Goal: Communication & Community: Answer question/provide support

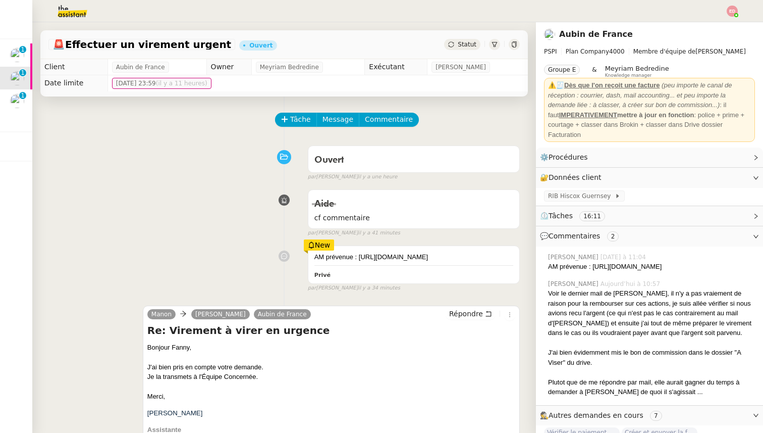
click at [466, 46] on span "Statut" at bounding box center [467, 44] width 19 height 7
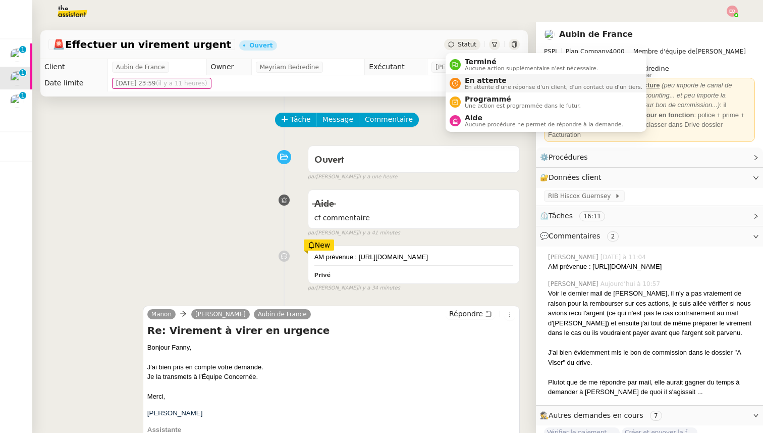
click at [475, 77] on span "En attente" at bounding box center [554, 80] width 178 height 8
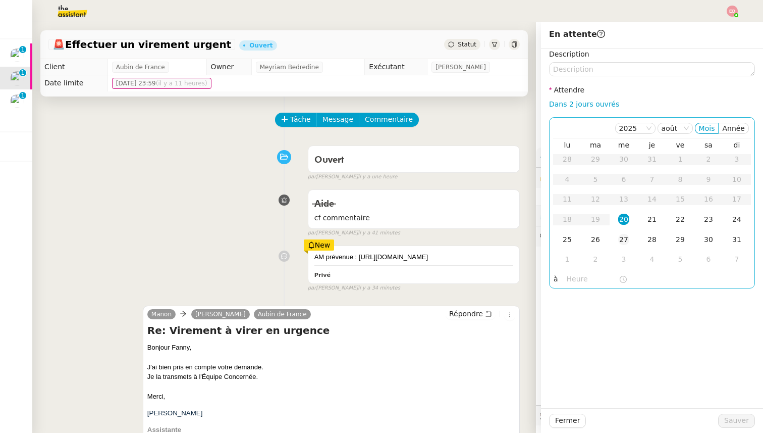
click at [627, 239] on div "27" at bounding box center [623, 239] width 11 height 11
click at [736, 415] on span "Sauver" at bounding box center [737, 421] width 25 height 12
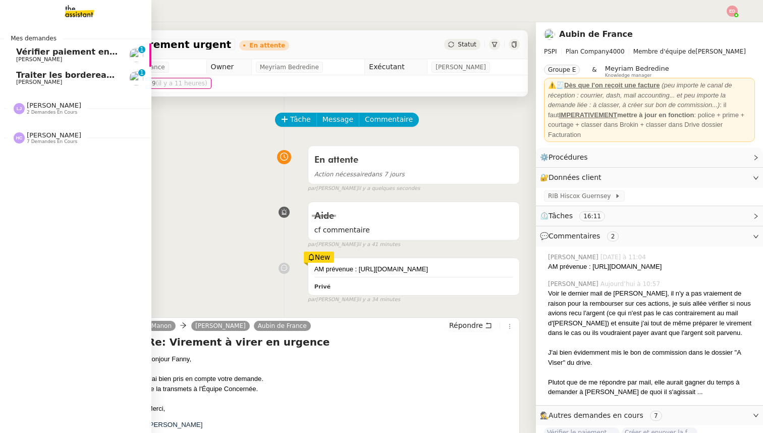
click at [52, 83] on span "[PERSON_NAME]" at bounding box center [67, 82] width 102 height 6
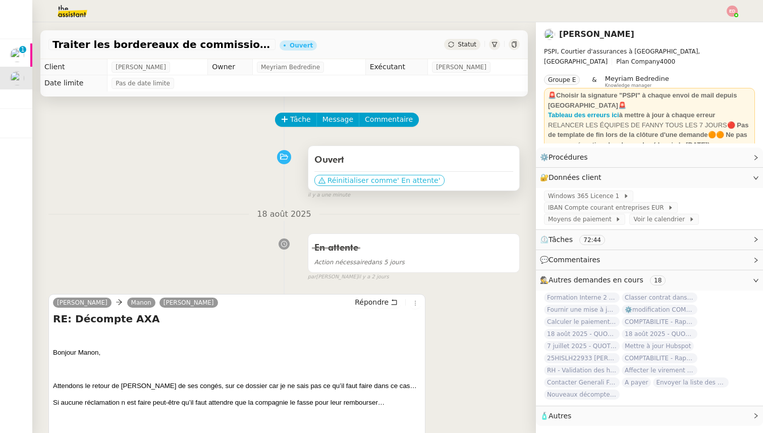
click at [397, 178] on span "' En attente'" at bounding box center [418, 180] width 43 height 10
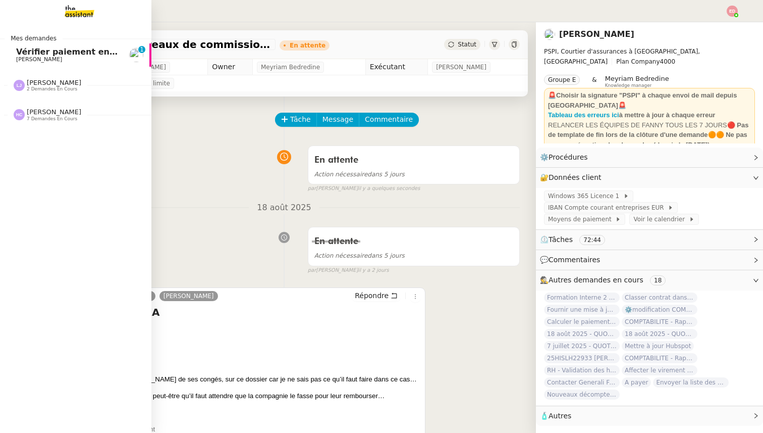
click at [22, 55] on span "Vérifier paiement en Euros pour Team2act" at bounding box center [112, 52] width 192 height 10
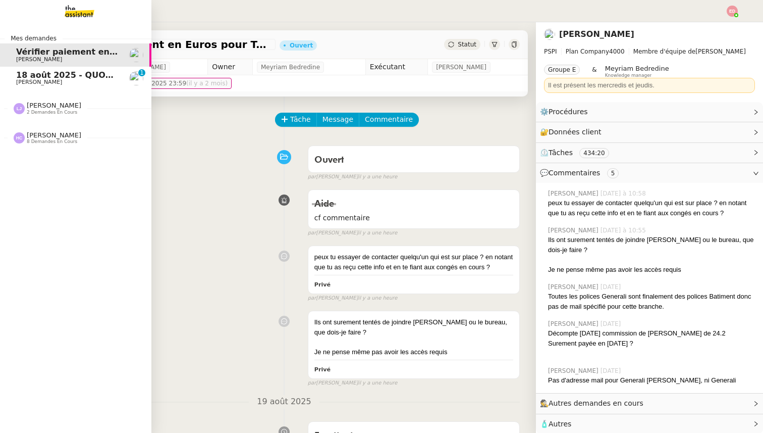
click at [19, 77] on span "18 août 2025 - QUOTIDIEN Gestion boite mail Accounting" at bounding box center [146, 75] width 260 height 10
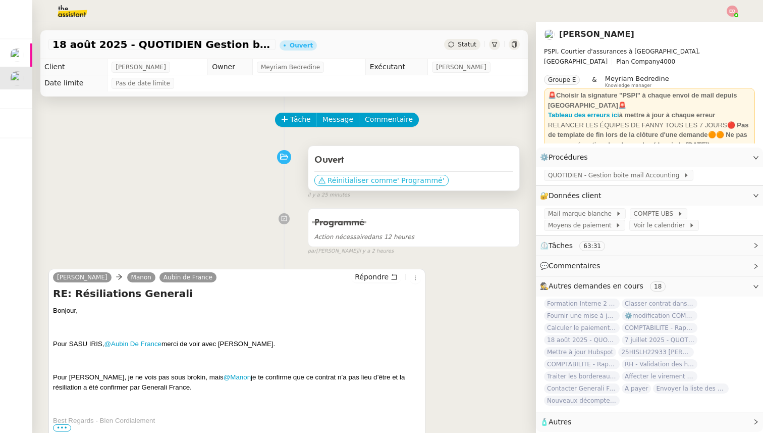
click at [397, 181] on span "' Programmé'" at bounding box center [420, 180] width 47 height 10
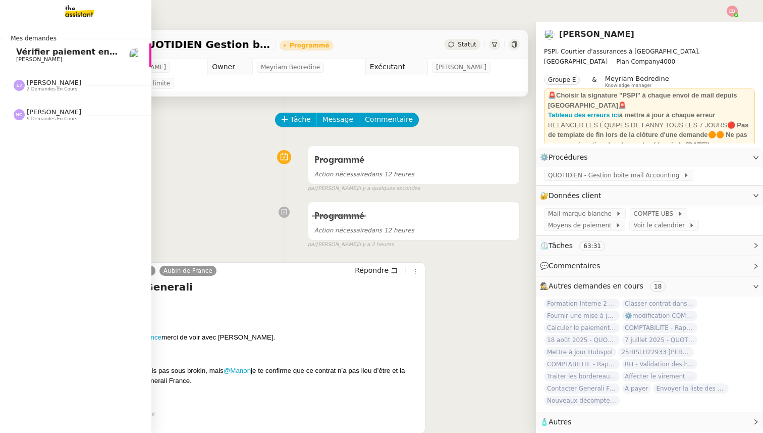
click at [12, 58] on link "Vérifier paiement en Euros pour Team2act [PERSON_NAME]" at bounding box center [75, 54] width 151 height 23
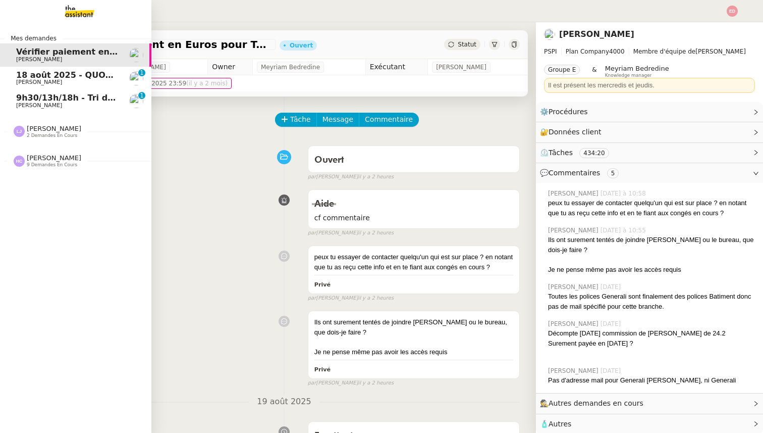
click at [87, 87] on link "[DATE] - QUOTIDIEN Gestion boite mail Accounting [PERSON_NAME] 0 1 2 3 4 5 6 7 …" at bounding box center [75, 78] width 151 height 23
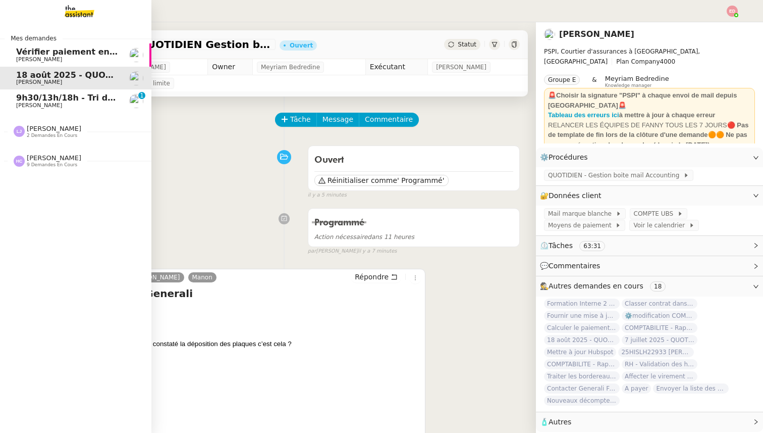
click at [23, 99] on span "9h30/13h/18h - Tri de la boite mail PRO - 15 août 2025" at bounding box center [139, 98] width 247 height 10
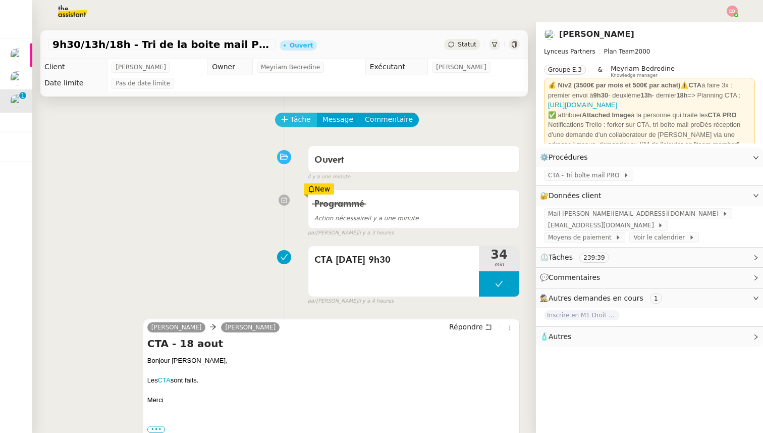
click at [297, 120] on span "Tâche" at bounding box center [300, 120] width 21 height 12
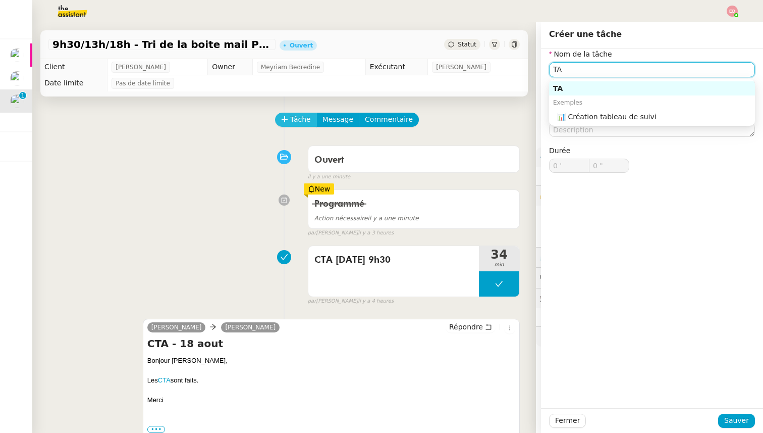
type input "T"
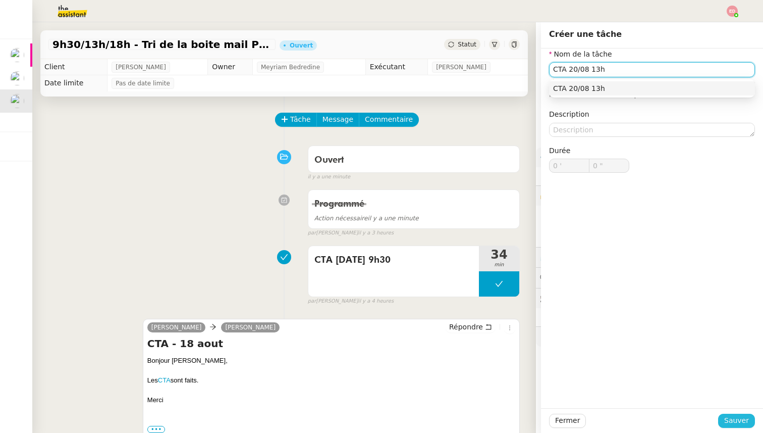
type input "CTA 20/08 13h"
click at [730, 421] on span "Sauver" at bounding box center [737, 421] width 25 height 12
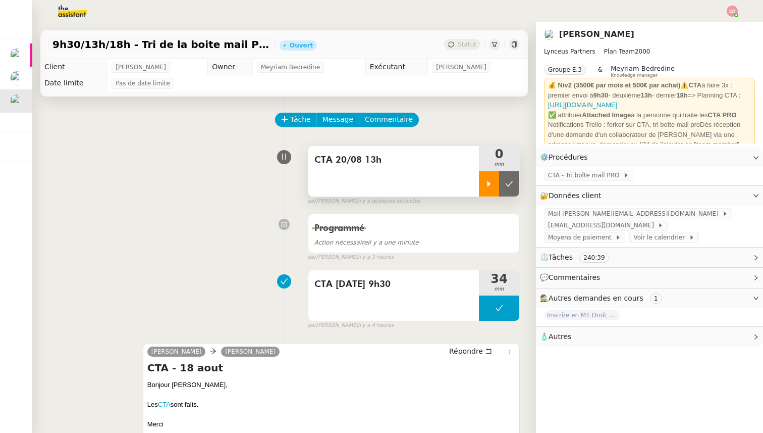
click at [492, 187] on icon at bounding box center [489, 184] width 8 height 8
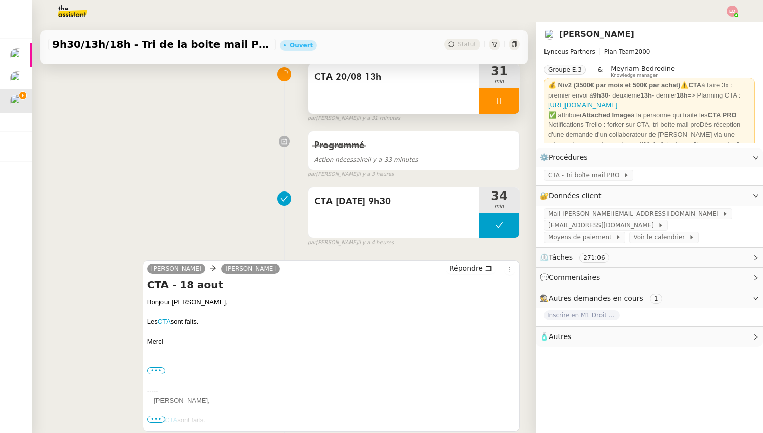
scroll to position [138, 0]
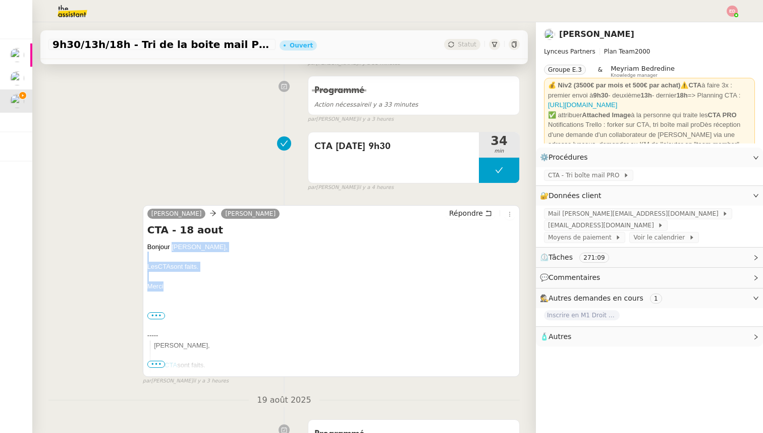
drag, startPoint x: 169, startPoint y: 290, endPoint x: 172, endPoint y: 245, distance: 44.6
copy div "[PERSON_NAME], Les CTA sont faits. [GEOGRAPHIC_DATA]"
click at [459, 208] on div "Répondre" at bounding box center [481, 214] width 70 height 12
click at [458, 211] on span "Répondre" at bounding box center [466, 213] width 34 height 10
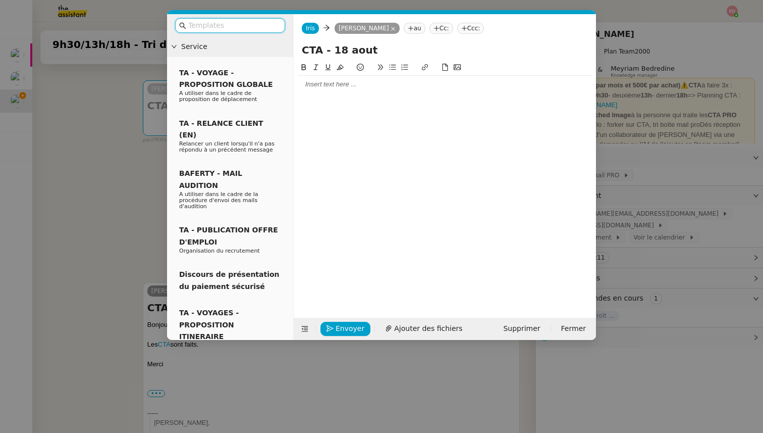
click at [335, 84] on div at bounding box center [445, 84] width 294 height 9
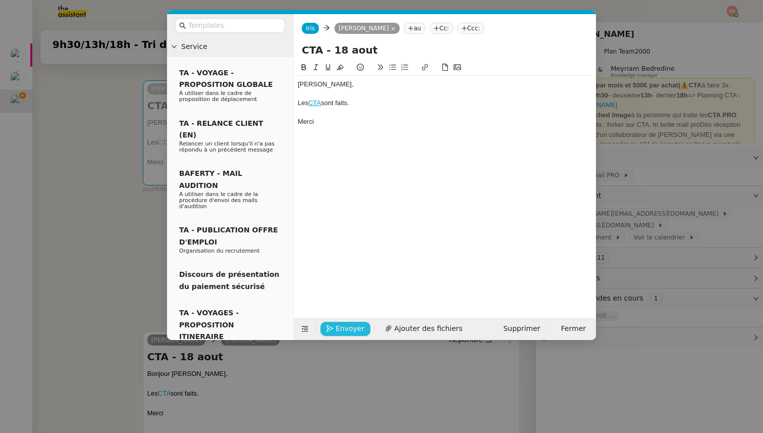
click at [331, 331] on icon "button" at bounding box center [330, 328] width 7 height 7
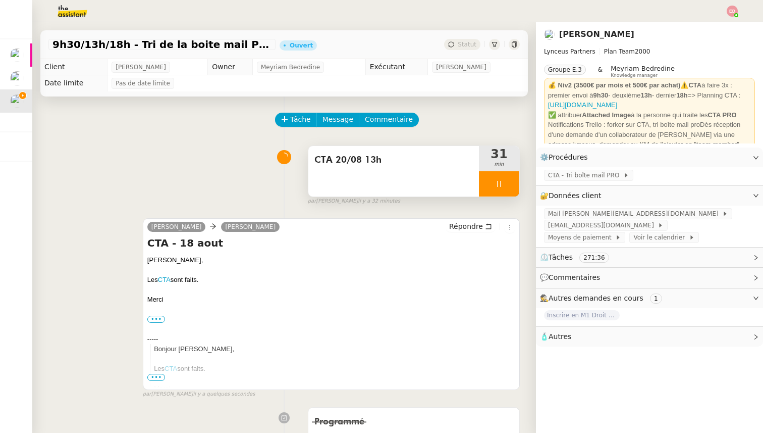
click at [513, 185] on div at bounding box center [499, 183] width 40 height 25
click at [513, 185] on button at bounding box center [509, 183] width 20 height 25
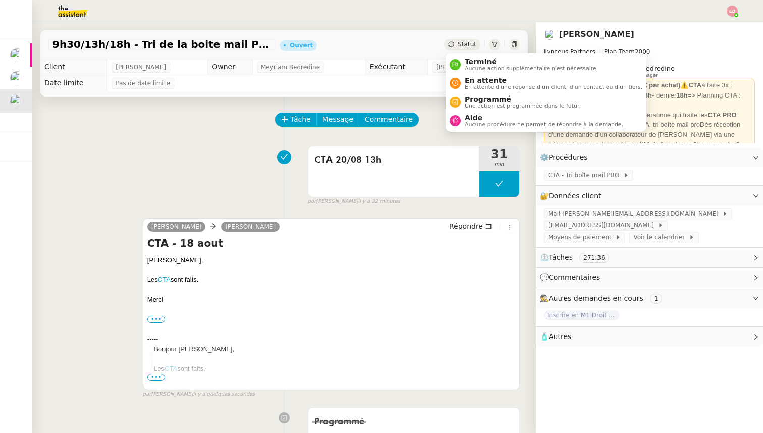
click at [466, 40] on div "Statut" at bounding box center [462, 44] width 36 height 11
click at [478, 101] on span "Programmé" at bounding box center [523, 99] width 116 height 8
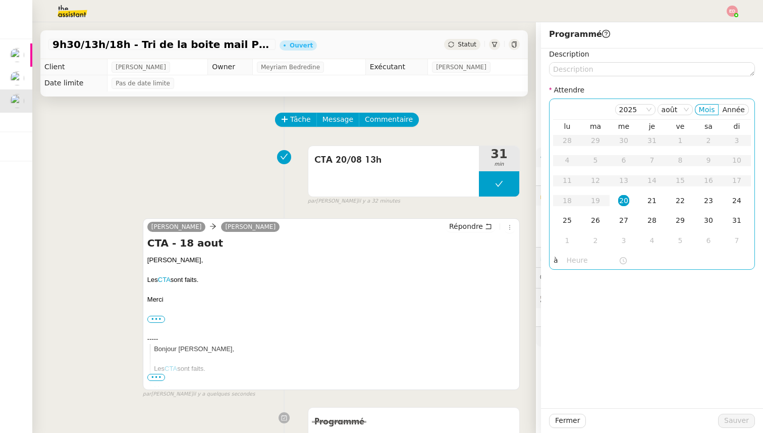
click at [623, 202] on div "20" at bounding box center [623, 200] width 11 height 11
click at [582, 256] on input "text" at bounding box center [593, 260] width 52 height 12
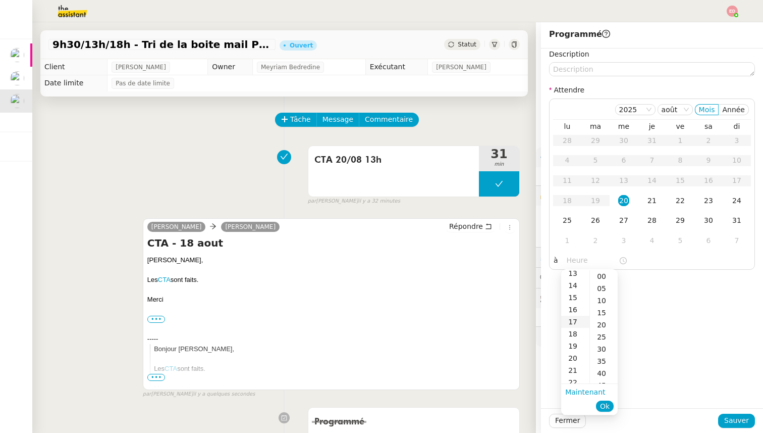
click at [579, 321] on div "17" at bounding box center [575, 322] width 28 height 12
click at [604, 349] on div "30" at bounding box center [604, 349] width 28 height 12
type input "17:30"
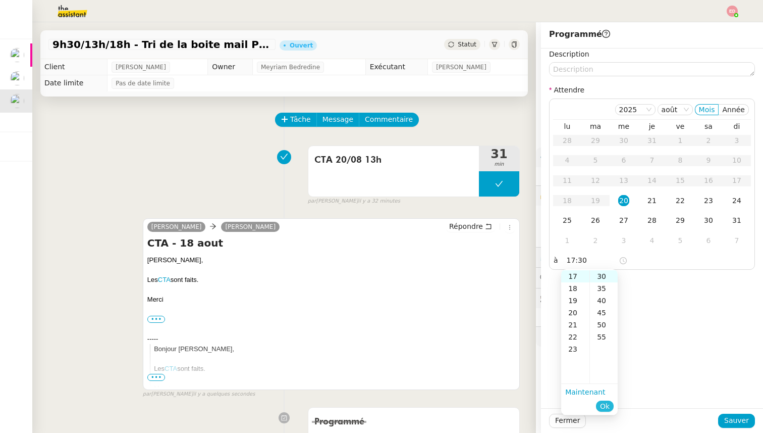
click at [606, 405] on span "Ok" at bounding box center [605, 406] width 10 height 10
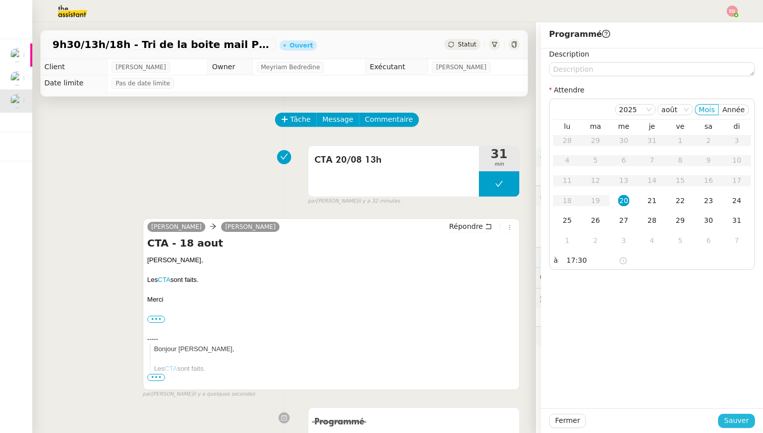
click at [730, 419] on span "Sauver" at bounding box center [737, 421] width 25 height 12
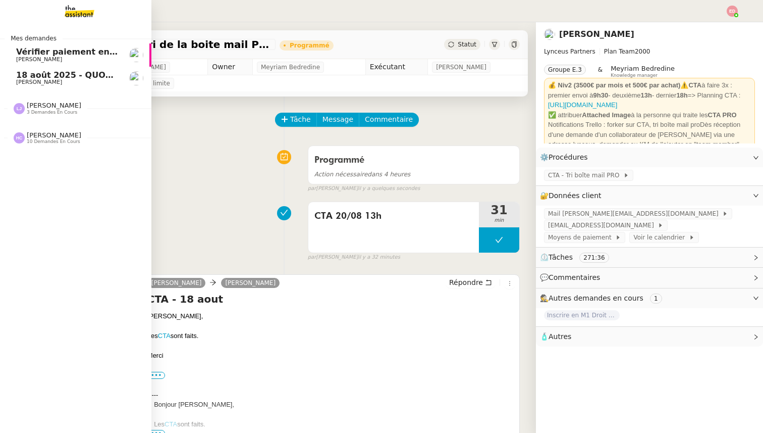
click at [45, 81] on span "[PERSON_NAME]" at bounding box center [39, 82] width 46 height 7
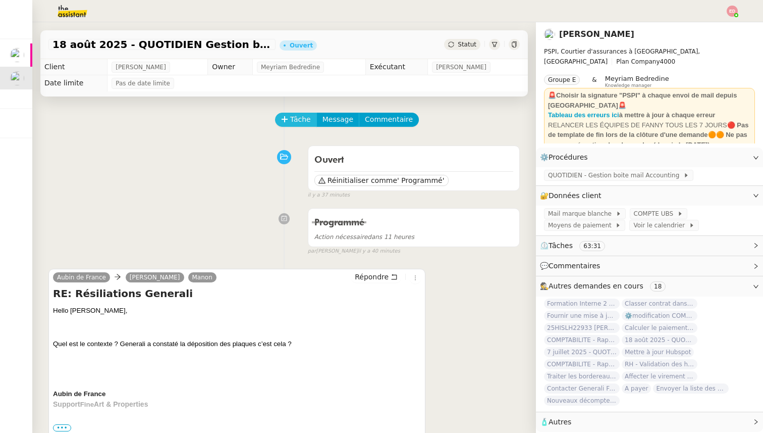
click at [303, 115] on span "Tâche" at bounding box center [300, 120] width 21 height 12
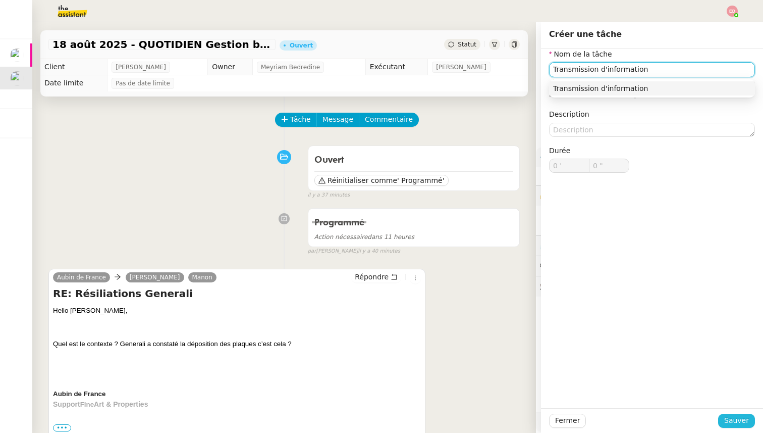
type input "Transmission d'information"
click at [744, 420] on span "Sauver" at bounding box center [737, 421] width 25 height 12
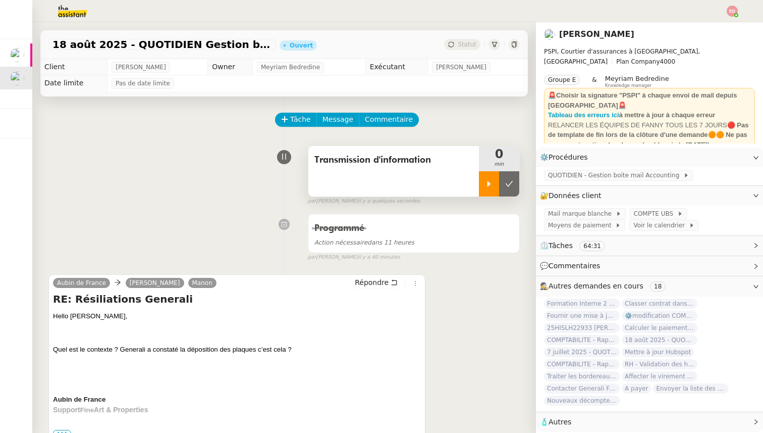
click at [490, 183] on icon at bounding box center [490, 184] width 4 height 6
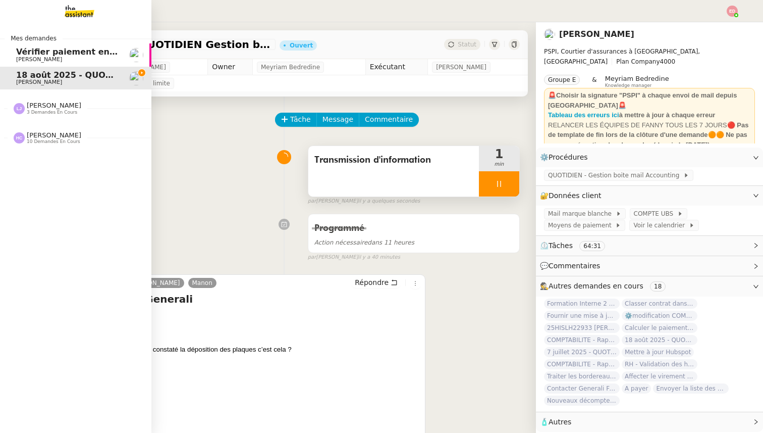
click at [41, 66] on link "Vérifier paiement en Euros pour Team2act [PERSON_NAME]" at bounding box center [75, 54] width 151 height 23
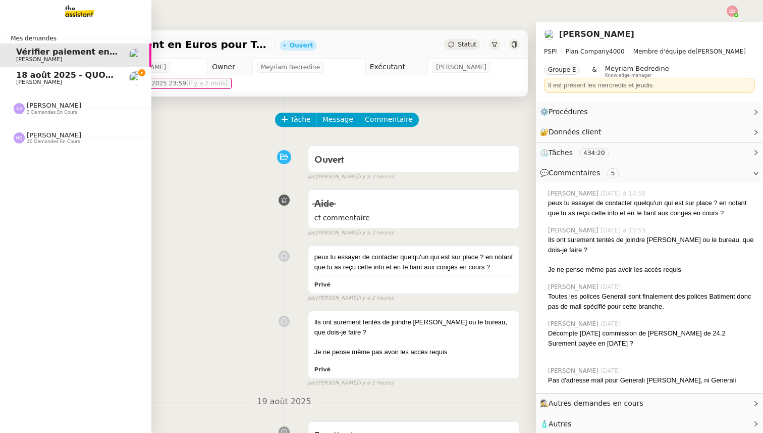
click at [36, 110] on span "3 demandes en cours" at bounding box center [52, 113] width 50 height 6
click at [43, 101] on span "[PERSON_NAME]" at bounding box center [54, 105] width 55 height 8
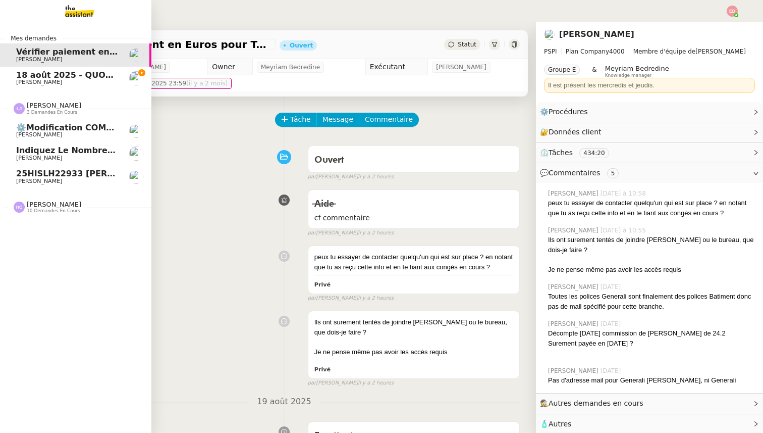
click at [38, 173] on span "25HISLH22933 [PERSON_NAME] & 25HISLJ23032 [PERSON_NAME]" at bounding box center [165, 174] width 298 height 10
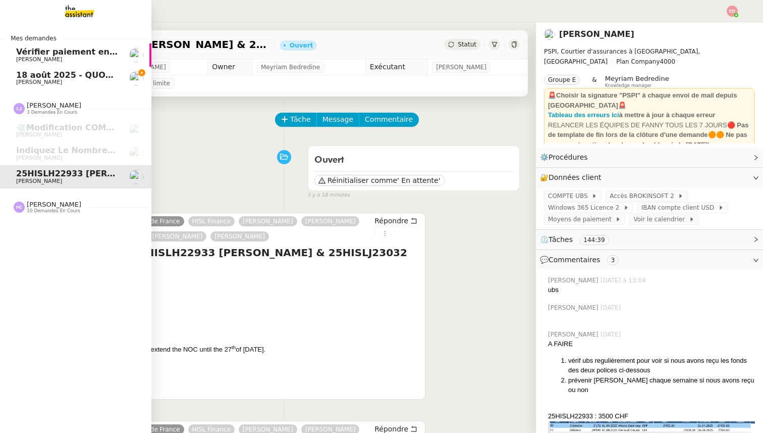
click at [43, 207] on span "[PERSON_NAME]" at bounding box center [54, 204] width 55 height 8
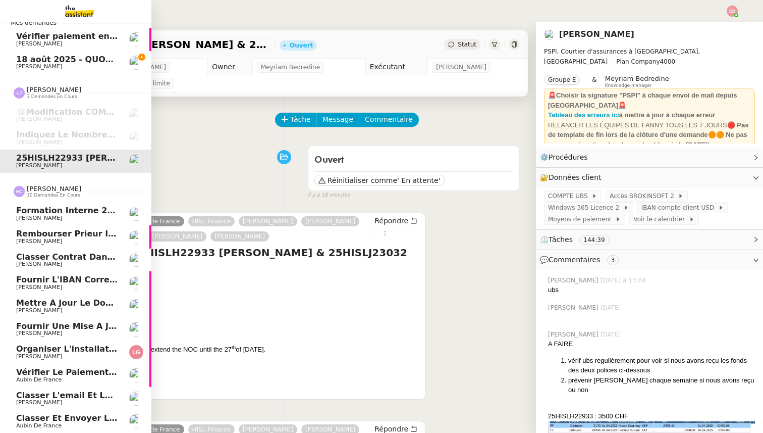
scroll to position [16, 1]
click at [37, 398] on span "Classer l'email et les fichiers" at bounding box center [85, 395] width 138 height 10
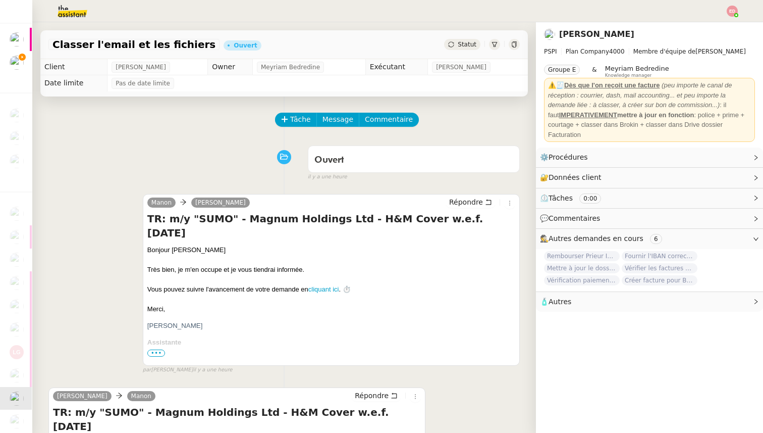
scroll to position [251, 0]
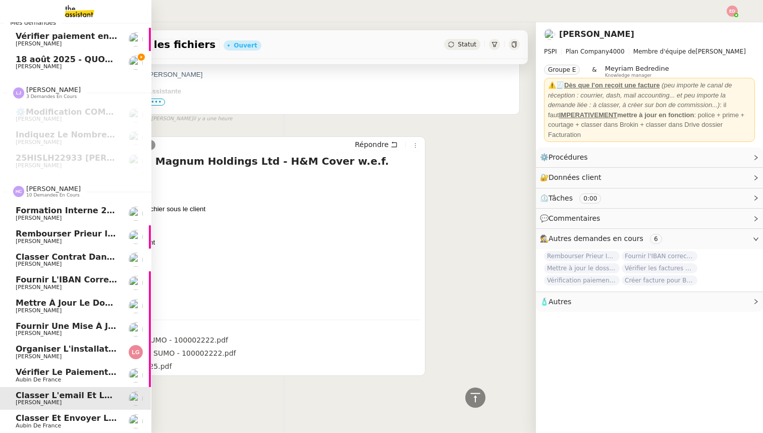
click at [47, 423] on span "Aubin de France" at bounding box center [38, 425] width 45 height 7
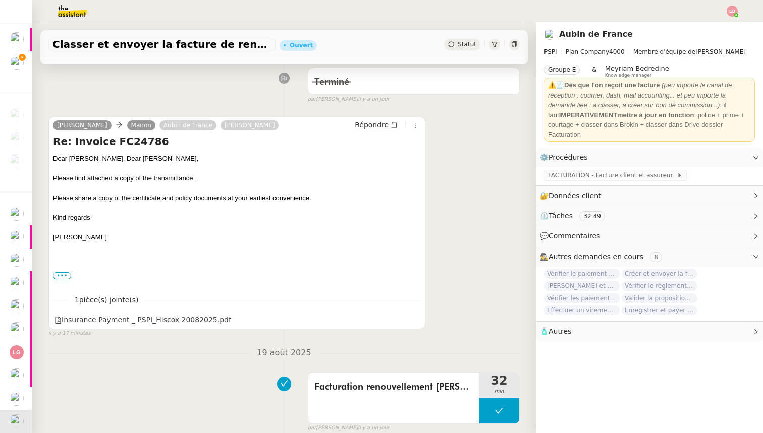
scroll to position [128, 0]
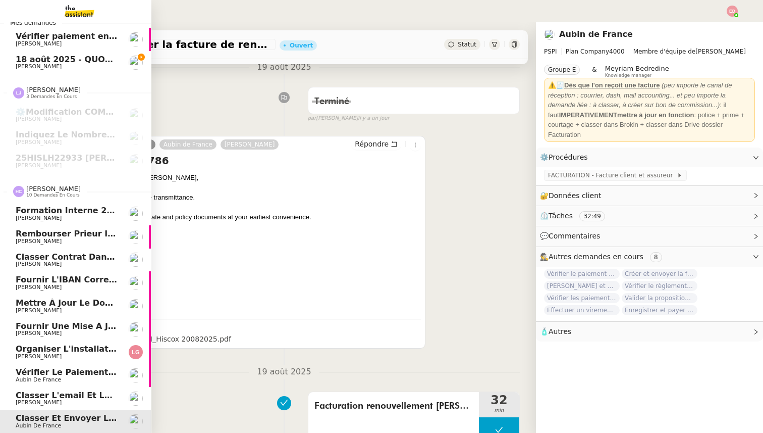
click at [36, 374] on span "Vérifier le paiement Sambouk Properties" at bounding box center [110, 372] width 188 height 10
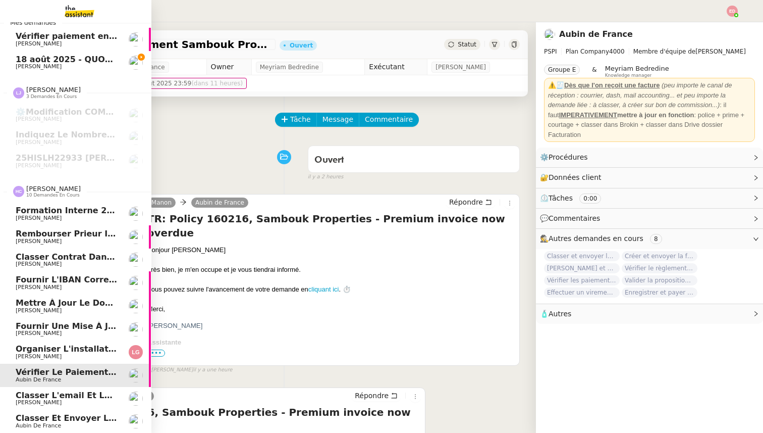
click at [26, 350] on span "Organiser l'installation de la fibre" at bounding box center [97, 349] width 162 height 10
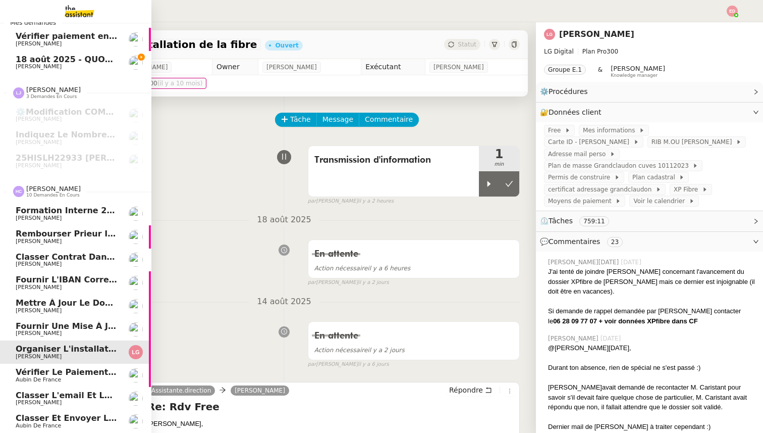
click at [33, 329] on span "Fournir une mise à jour urgente" at bounding box center [89, 326] width 147 height 10
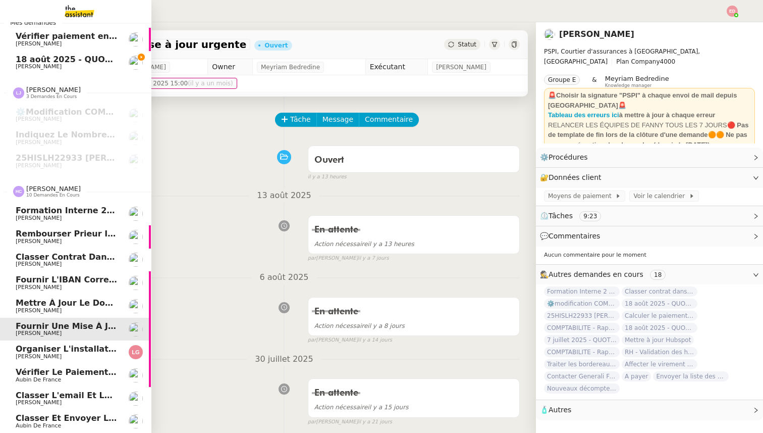
scroll to position [0, 1]
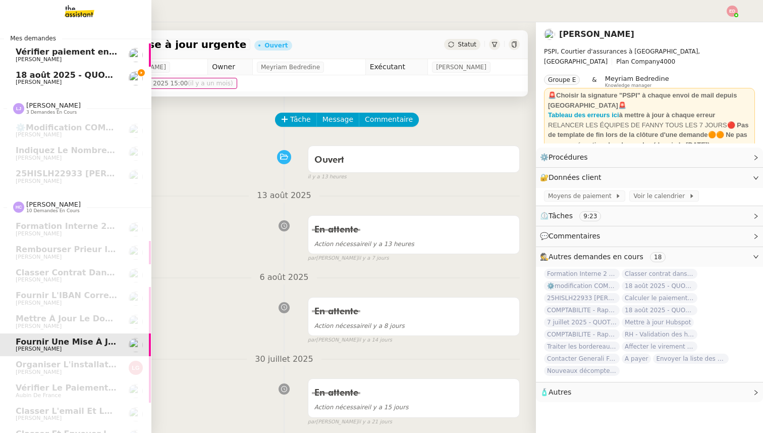
click at [65, 63] on link "Vérifier paiement en Euros pour Team2act [PERSON_NAME]" at bounding box center [74, 54] width 151 height 23
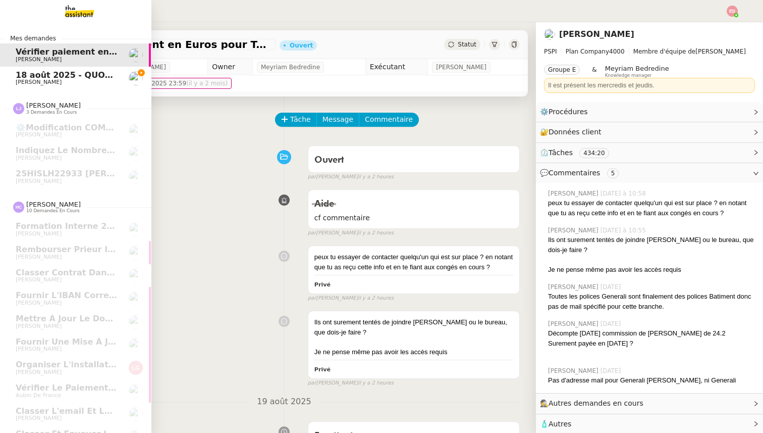
click at [65, 73] on span "18 août 2025 - QUOTIDIEN Gestion boite mail Accounting" at bounding box center [146, 75] width 260 height 10
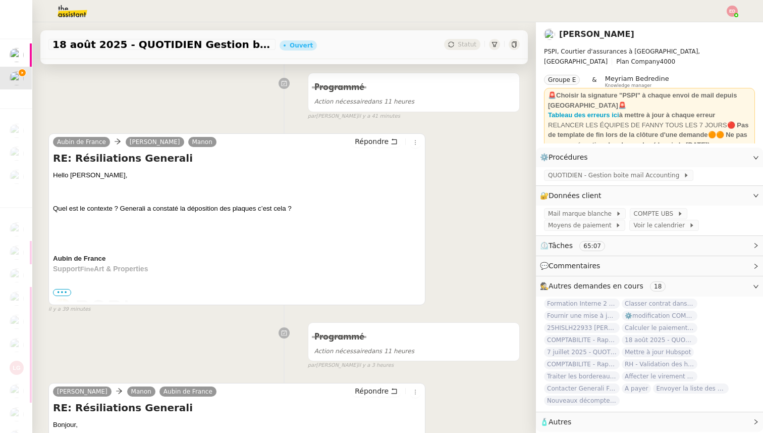
scroll to position [99, 0]
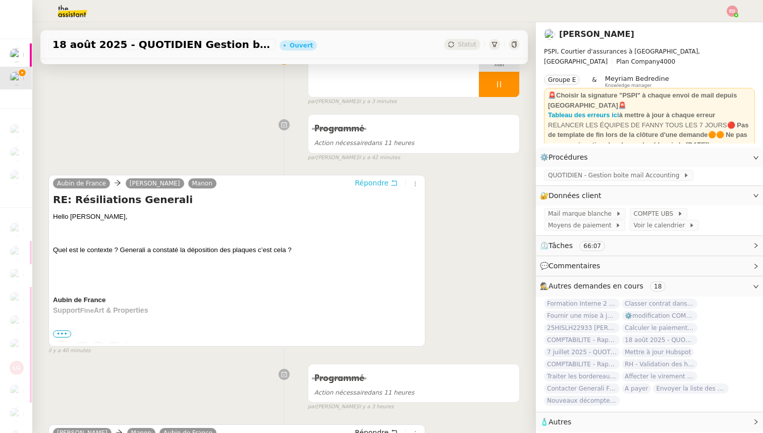
click at [384, 182] on span "Répondre" at bounding box center [372, 183] width 34 height 10
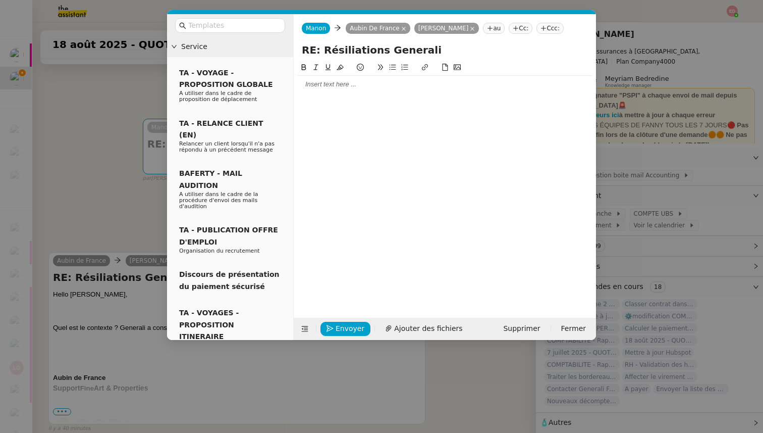
click at [342, 98] on div at bounding box center [445, 182] width 294 height 240
click at [326, 90] on div at bounding box center [445, 84] width 294 height 17
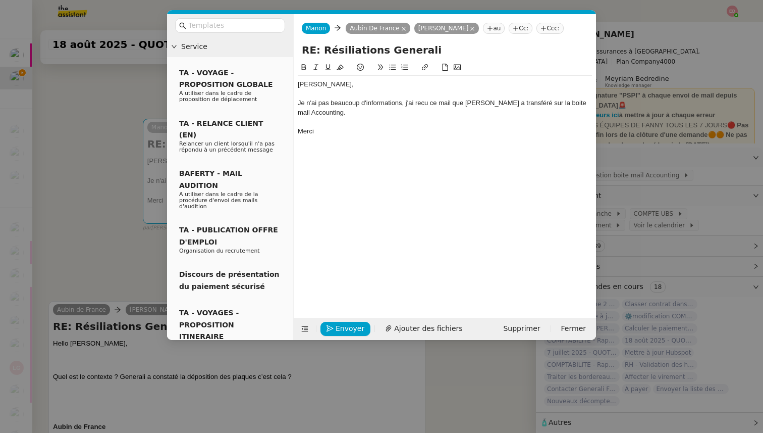
click at [425, 105] on div "Je n'ai pas beaucoup d'informations, j'ai recu ce mail que [PERSON_NAME] a tran…" at bounding box center [445, 107] width 294 height 19
click at [0, 0] on lt-span "reçu" at bounding box center [0, 0] width 0 height 0
click at [399, 325] on div "Enregistrement Ajouter des fichiers" at bounding box center [396, 329] width 196 height 14
click at [399, 325] on span "Ajouter des fichiers" at bounding box center [428, 329] width 68 height 12
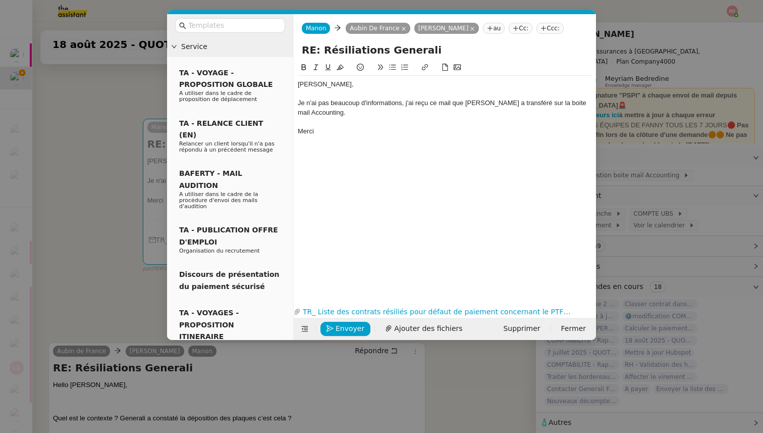
click at [315, 112] on div "Je n'ai pas beaucoup d'informations, j'ai reçu ce mail que [PERSON_NAME] a tran…" at bounding box center [445, 107] width 294 height 19
click at [402, 95] on div at bounding box center [445, 93] width 294 height 9
click at [50, 227] on nz-modal-container "Service TA - VOYAGE - PROPOSITION GLOBALE A utiliser dans le cadre de propositi…" at bounding box center [381, 216] width 763 height 433
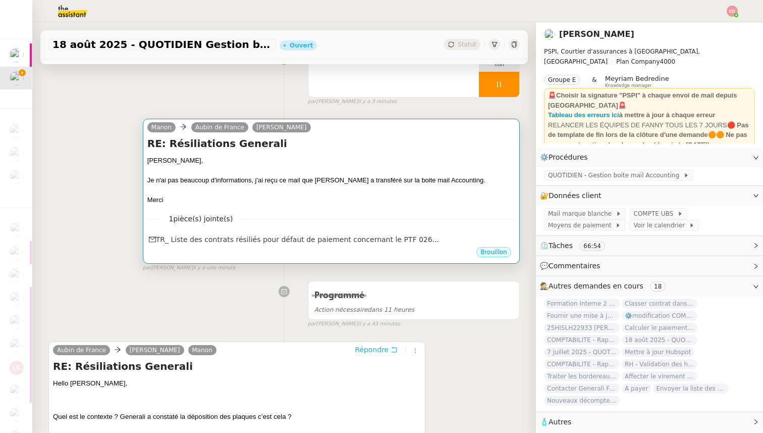
scroll to position [0, 0]
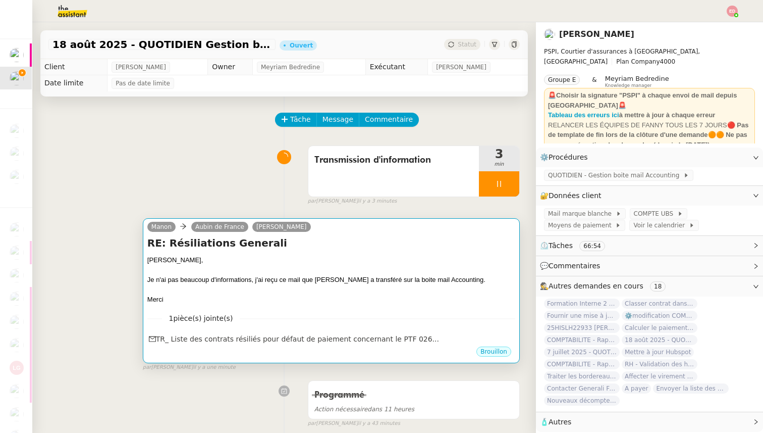
click at [468, 307] on div "1 pièce(s) jointe(s) TR_ Liste des contrats résiliés pour défaut de paiement…" at bounding box center [331, 324] width 368 height 41
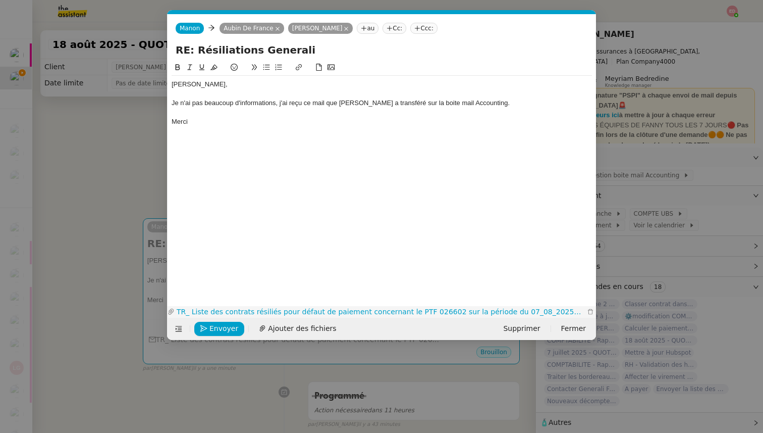
scroll to position [0, 21]
click at [225, 325] on span "Envoyer" at bounding box center [224, 329] width 29 height 12
click at [225, 325] on span "Confirmer l'envoi" at bounding box center [240, 329] width 61 height 12
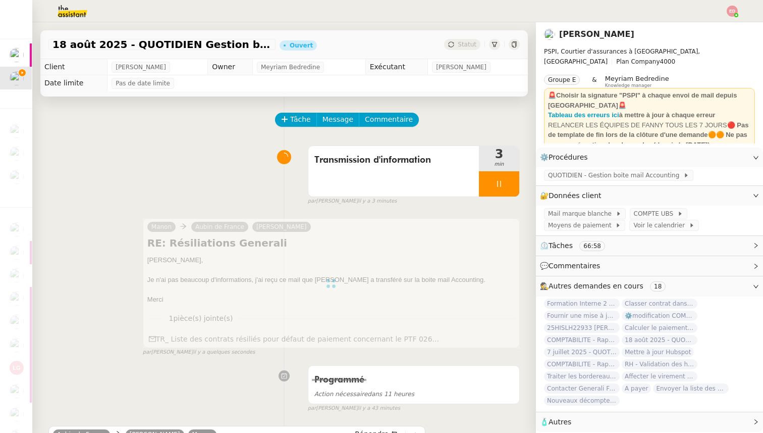
click at [515, 179] on div at bounding box center [499, 183] width 40 height 25
click at [515, 179] on button at bounding box center [509, 183] width 20 height 25
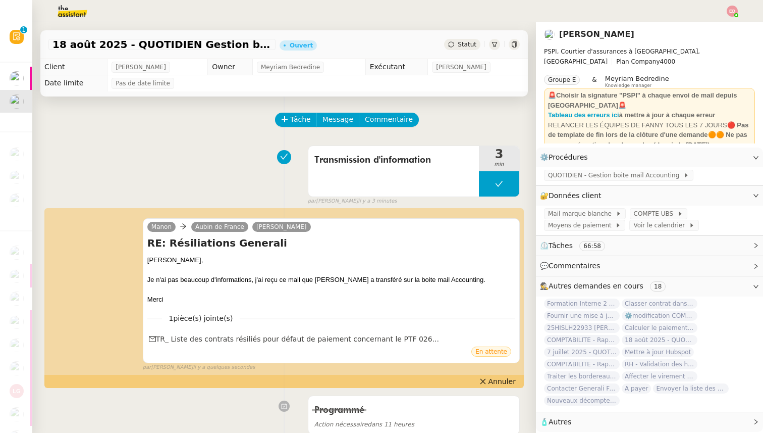
click at [467, 44] on span "Statut" at bounding box center [467, 44] width 19 height 7
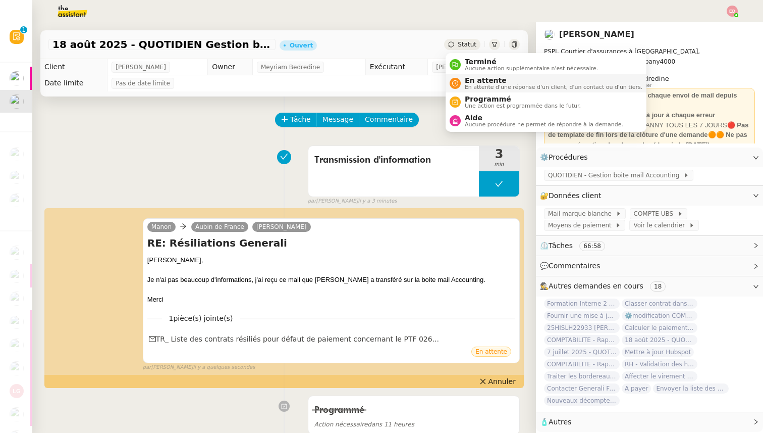
click at [479, 83] on span "En attente" at bounding box center [554, 80] width 178 height 8
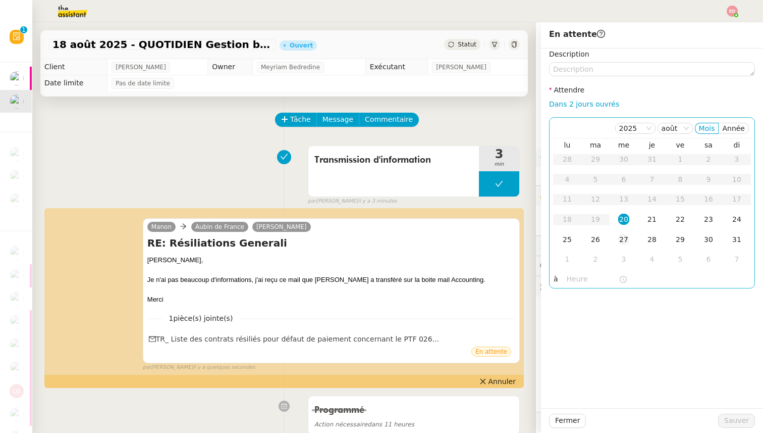
click at [631, 240] on td "27" at bounding box center [624, 240] width 28 height 20
click at [733, 424] on span "Sauver" at bounding box center [737, 421] width 25 height 12
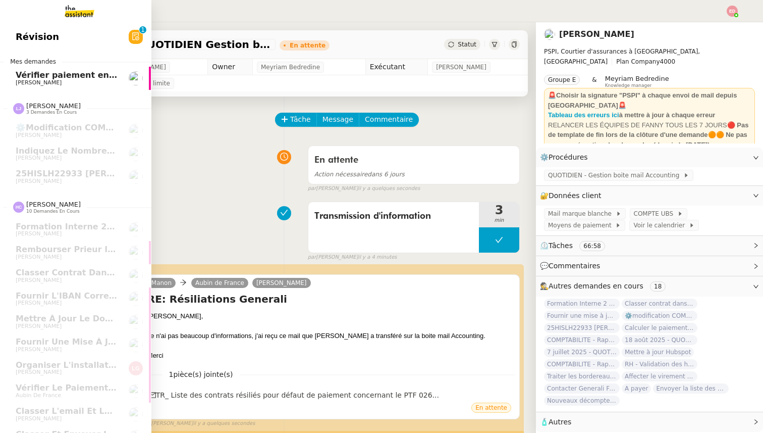
click at [38, 80] on span "[PERSON_NAME]" at bounding box center [39, 82] width 46 height 7
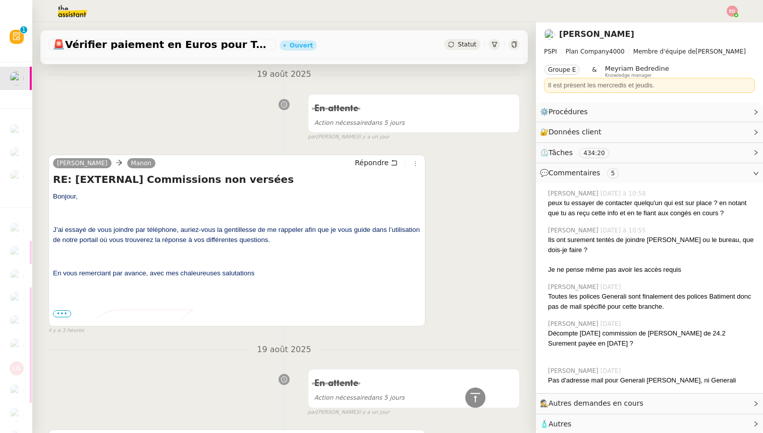
scroll to position [329, 0]
click at [415, 165] on icon at bounding box center [415, 162] width 6 height 6
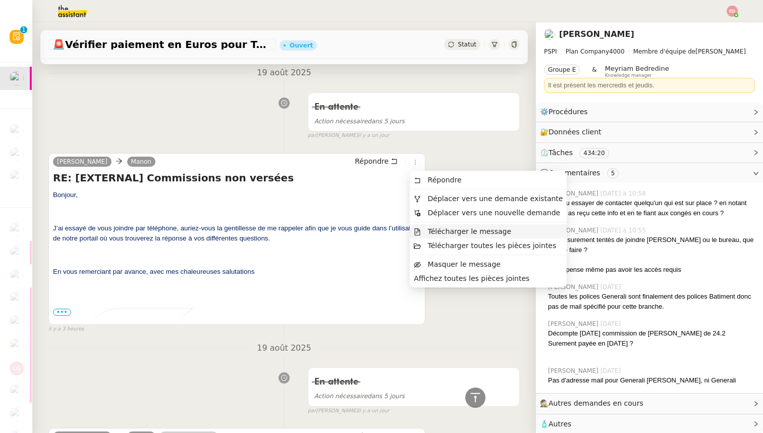
click at [433, 229] on span "Télécharger le message" at bounding box center [470, 231] width 84 height 8
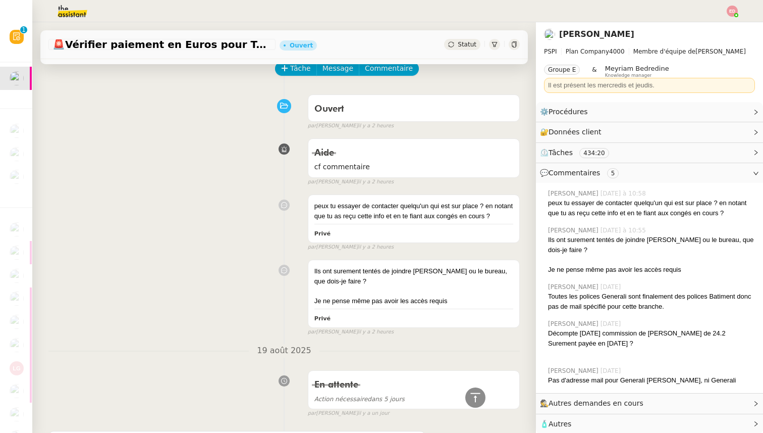
scroll to position [0, 0]
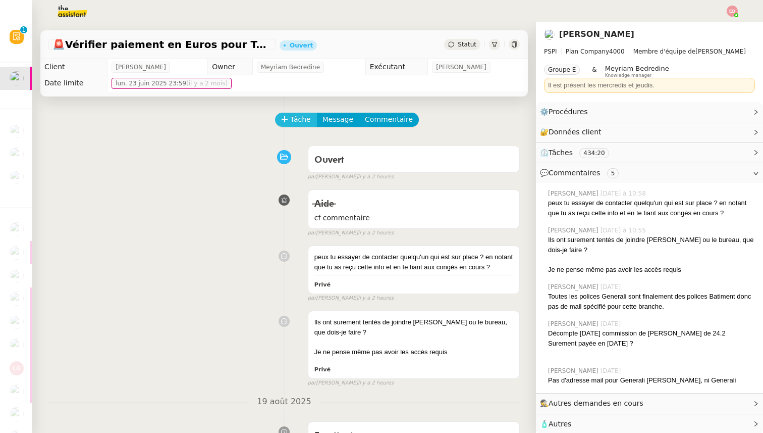
click at [293, 119] on span "Tâche" at bounding box center [300, 120] width 21 height 12
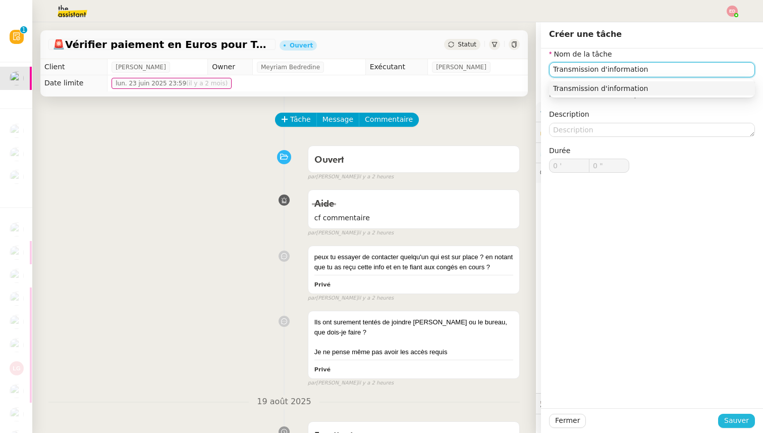
type input "Transmission d'information"
click at [740, 423] on span "Sauver" at bounding box center [737, 421] width 25 height 12
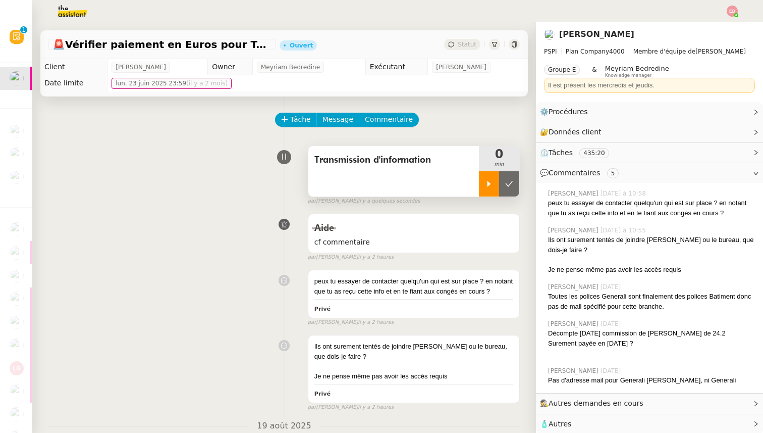
click at [491, 180] on icon at bounding box center [489, 184] width 8 height 8
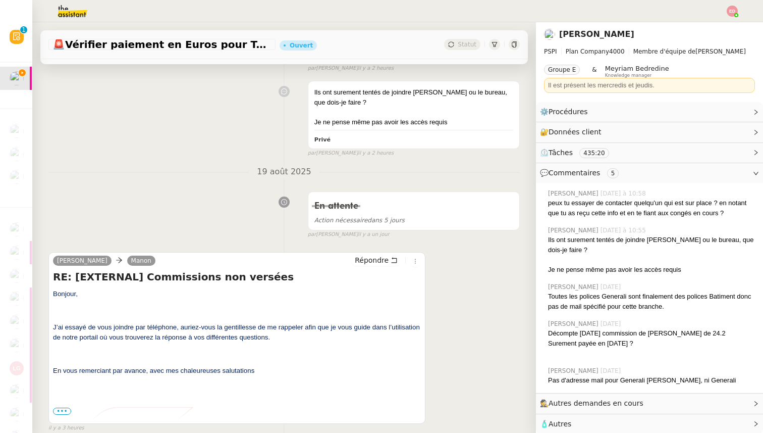
scroll to position [254, 0]
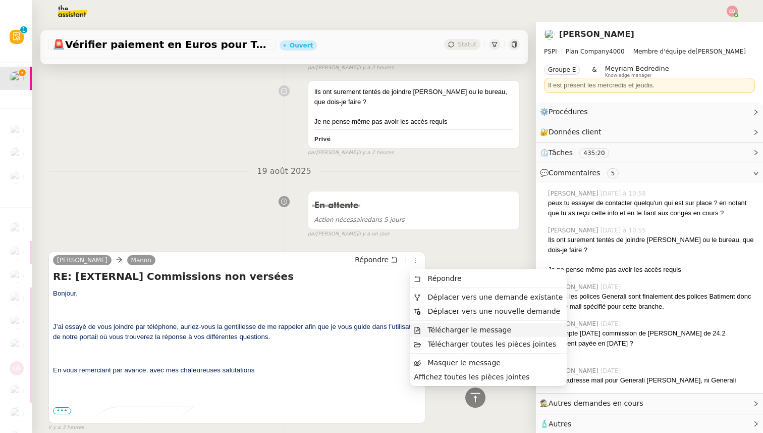
click at [435, 329] on span "Télécharger le message" at bounding box center [470, 330] width 84 height 8
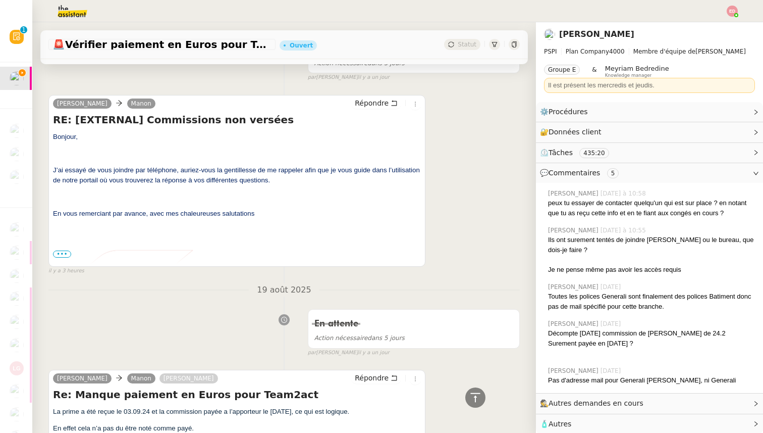
scroll to position [401, 0]
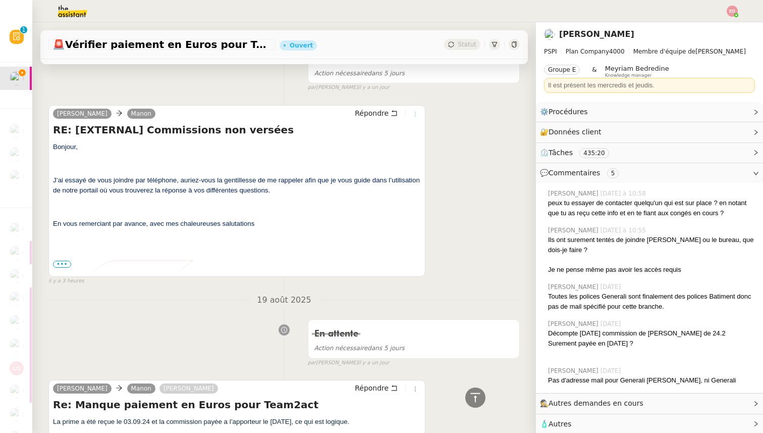
click at [417, 114] on icon at bounding box center [415, 114] width 6 height 6
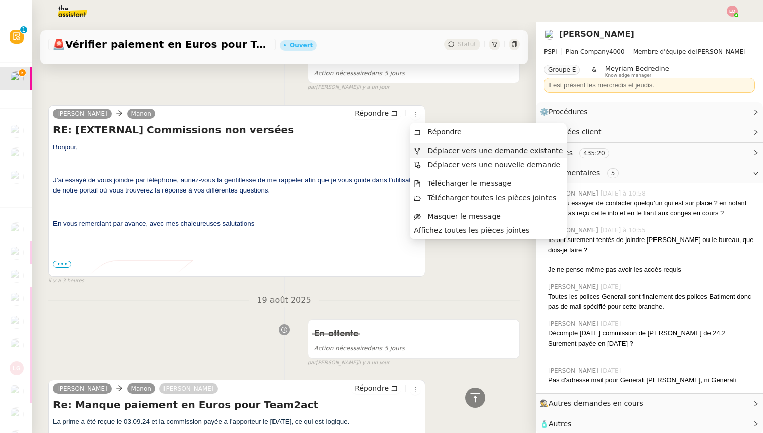
click at [439, 147] on span "Déplacer vers une demande existante" at bounding box center [495, 150] width 135 height 8
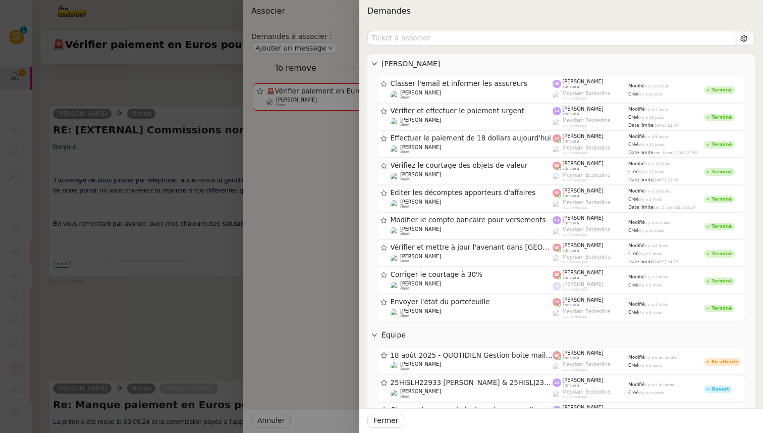
click at [177, 266] on div at bounding box center [381, 216] width 763 height 433
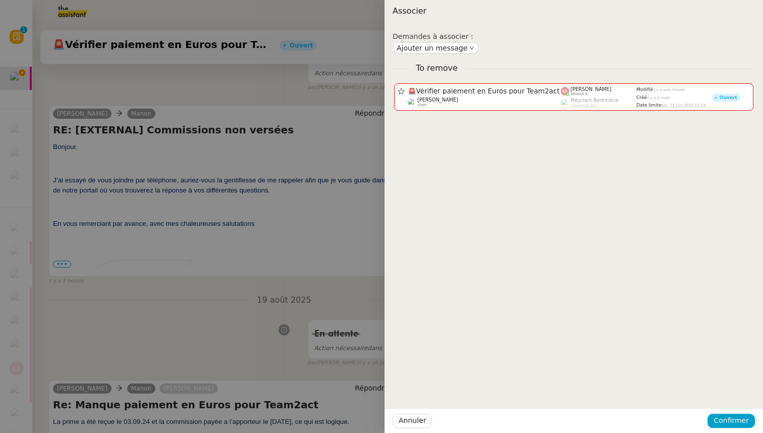
click at [177, 266] on div at bounding box center [381, 216] width 763 height 433
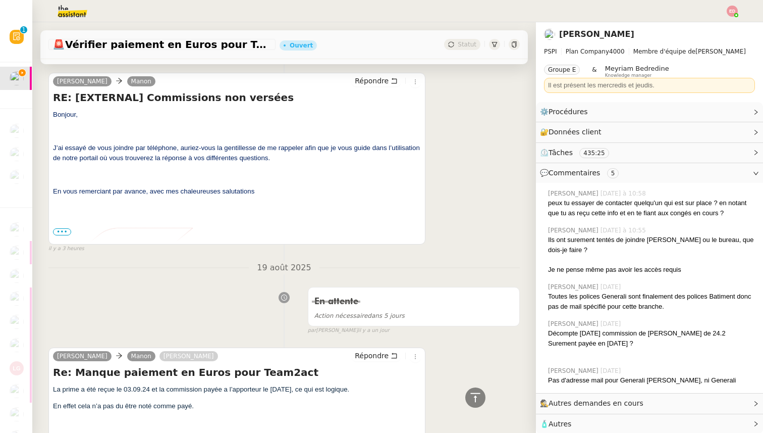
scroll to position [435, 0]
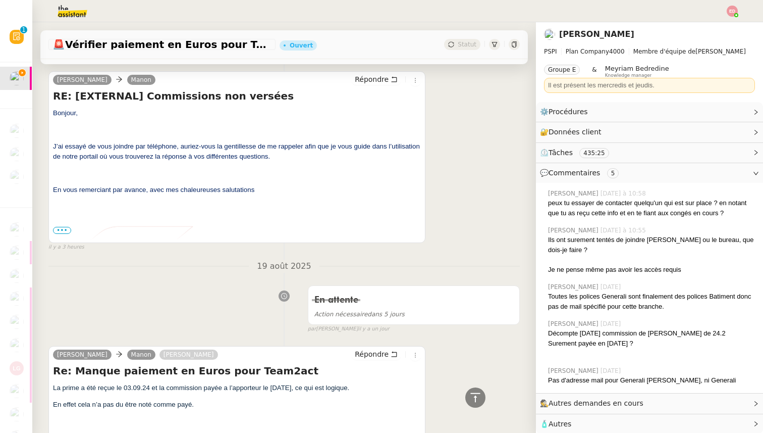
click at [59, 226] on img at bounding box center [125, 254] width 144 height 73
click at [63, 232] on span "•••" at bounding box center [62, 230] width 18 height 7
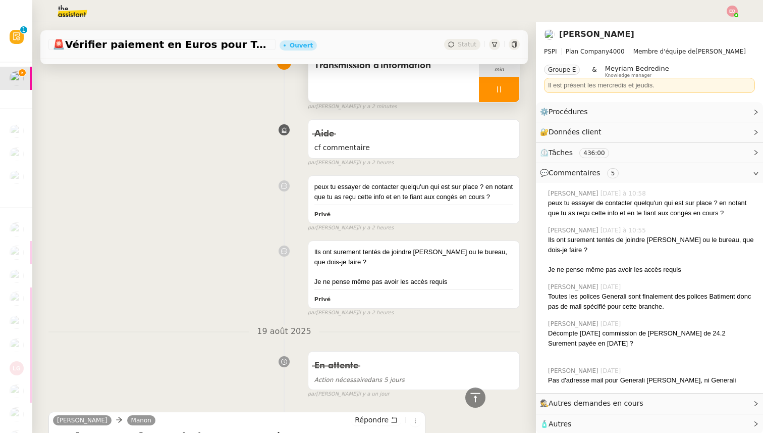
scroll to position [2, 0]
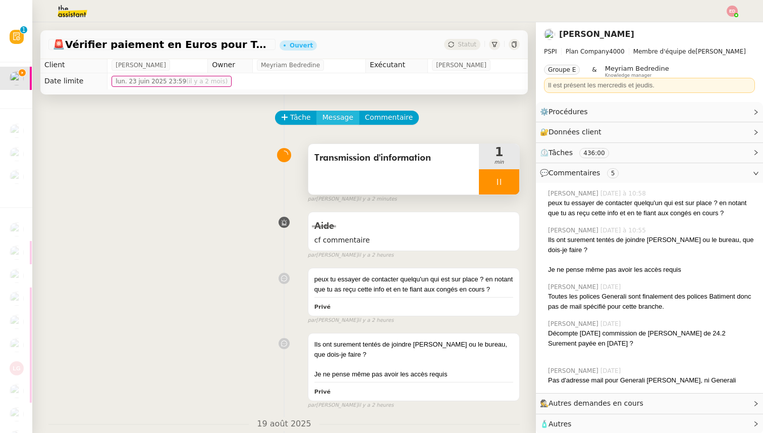
click at [340, 115] on span "Message" at bounding box center [338, 118] width 31 height 12
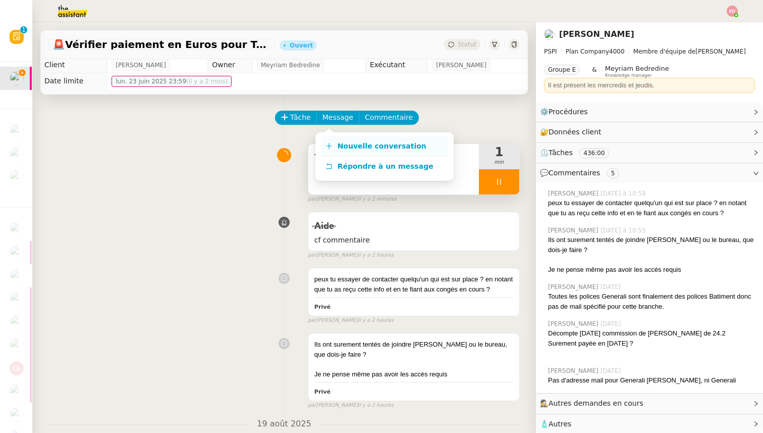
click at [352, 147] on span "Nouvelle conversation" at bounding box center [382, 146] width 89 height 8
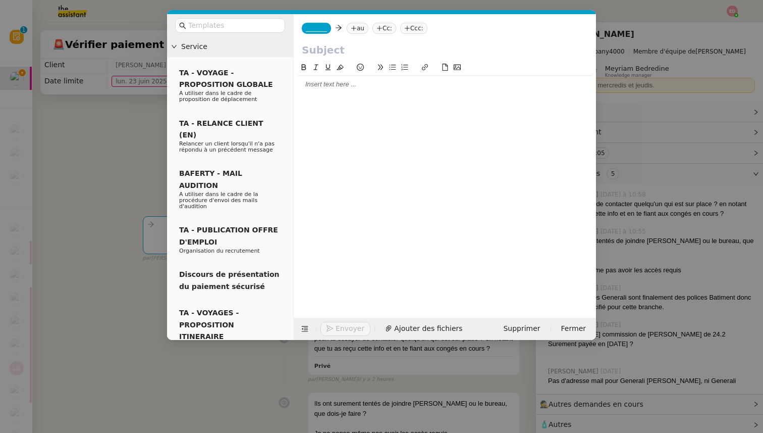
click at [321, 32] on nz-tag "_______" at bounding box center [316, 28] width 29 height 11
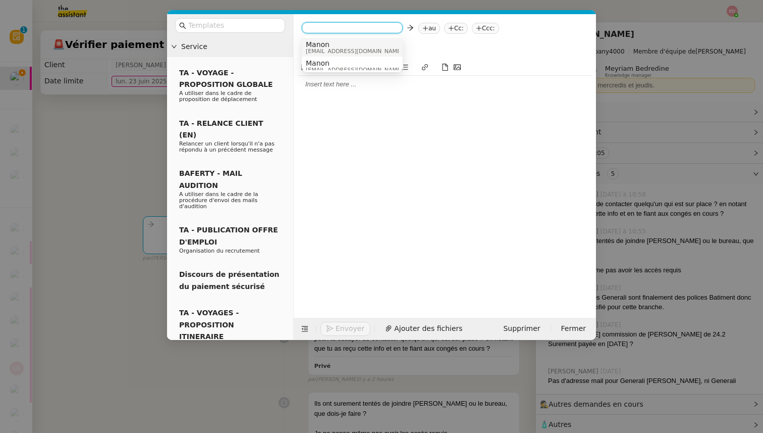
click at [323, 42] on span "Manon" at bounding box center [354, 44] width 97 height 8
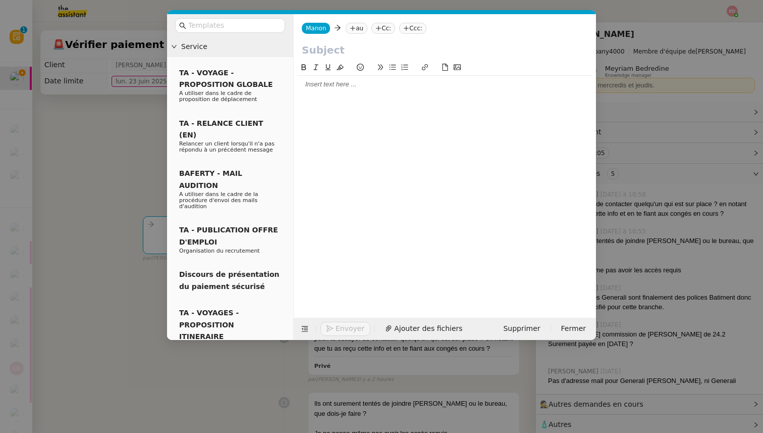
click at [350, 30] on icon at bounding box center [353, 28] width 6 height 6
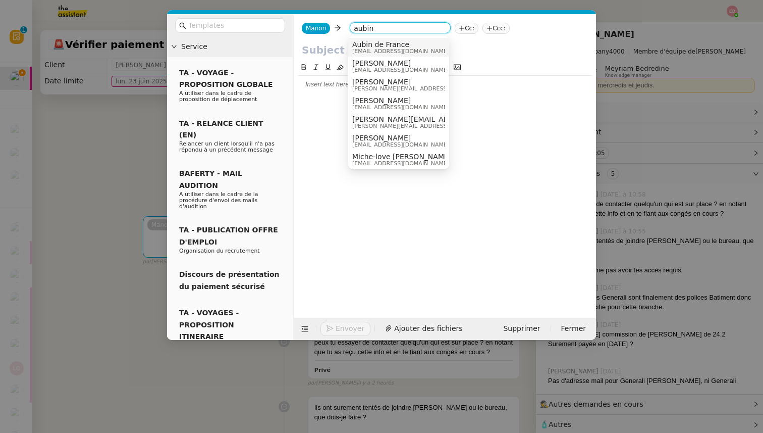
type input "aubin"
click at [370, 41] on span "Aubin de France" at bounding box center [400, 44] width 97 height 8
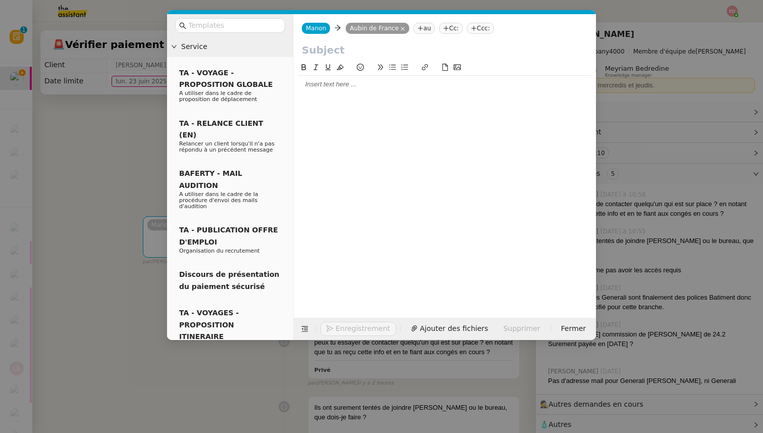
click at [423, 28] on nz-tag "au" at bounding box center [425, 28] width 22 height 11
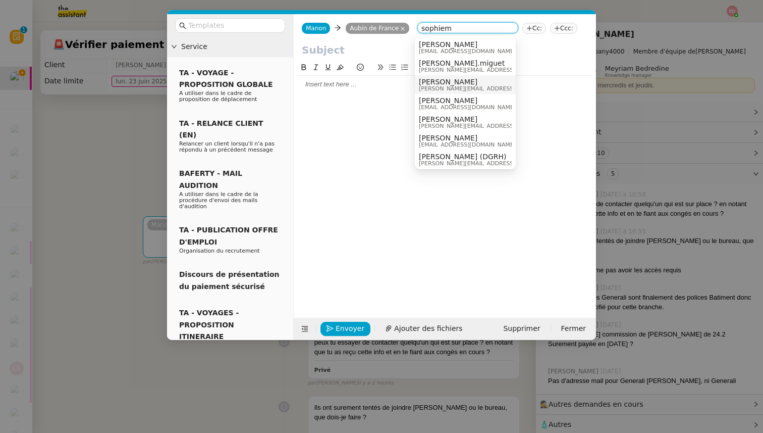
type input "sophiem"
click at [436, 79] on span "[PERSON_NAME]" at bounding box center [490, 82] width 143 height 8
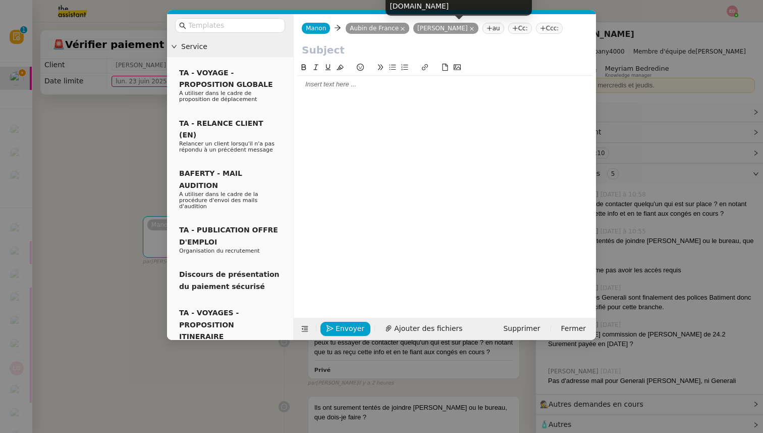
click at [470, 27] on icon at bounding box center [472, 29] width 4 height 4
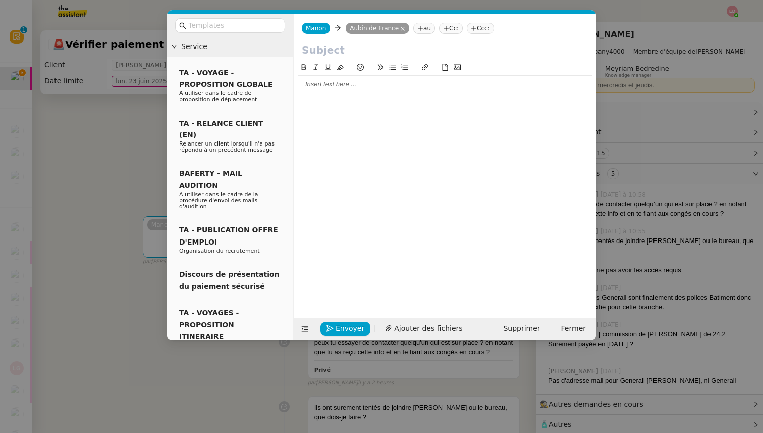
click at [428, 26] on nz-tag "au" at bounding box center [425, 28] width 22 height 11
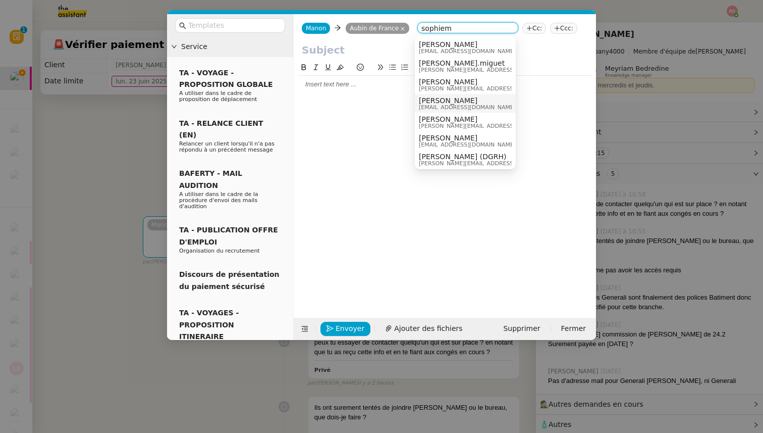
type input "sophiem"
click at [429, 109] on span "[EMAIL_ADDRESS][DOMAIN_NAME]" at bounding box center [467, 108] width 97 height 6
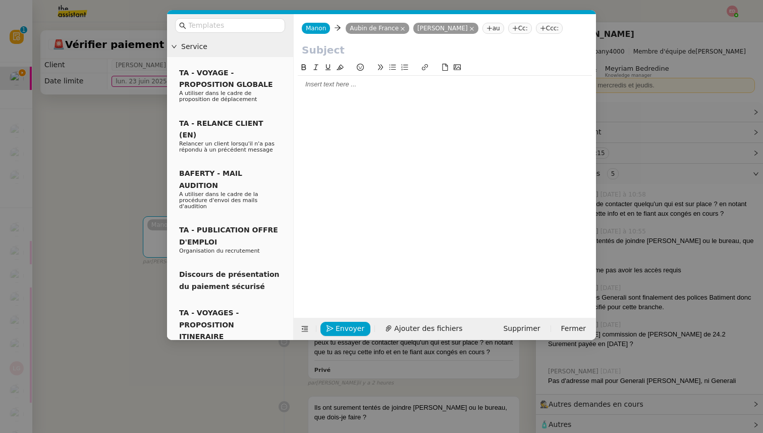
click at [332, 53] on input "text" at bounding box center [445, 49] width 286 height 15
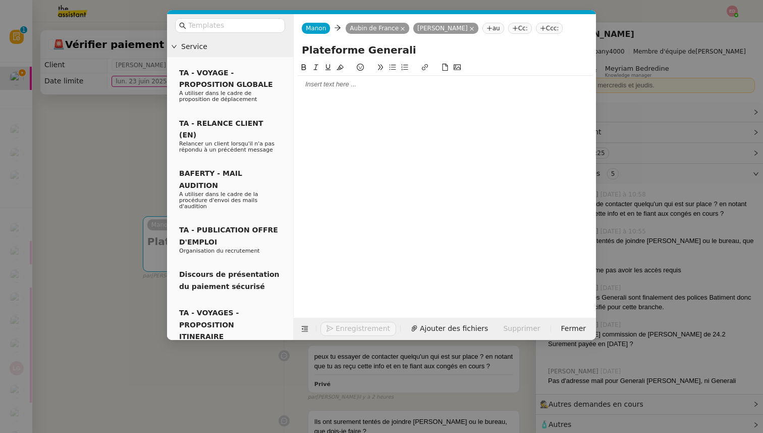
type input "Plateforme Generali"
click at [322, 82] on div at bounding box center [445, 84] width 294 height 9
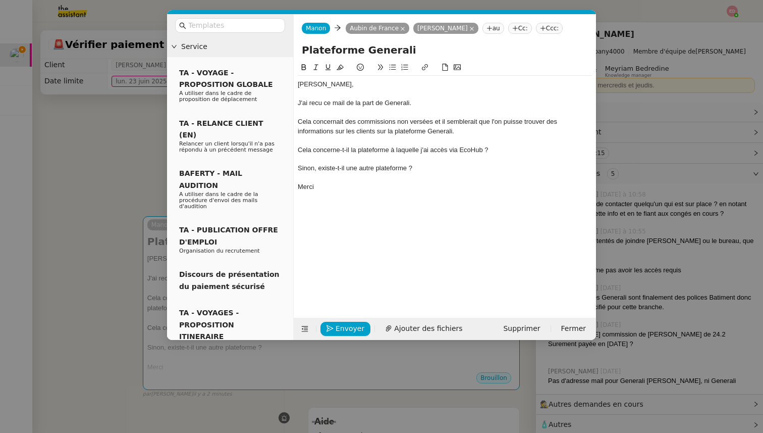
click at [316, 100] on div "J'ai recu ce mail de la part de Generali." at bounding box center [445, 102] width 294 height 9
click at [348, 80] on div "[PERSON_NAME]," at bounding box center [445, 84] width 294 height 9
click at [317, 99] on div "J'ai recu ce mail de la part de Generali." at bounding box center [445, 102] width 294 height 9
click at [0, 0] on lt-span "reçu" at bounding box center [0, 0] width 0 height 0
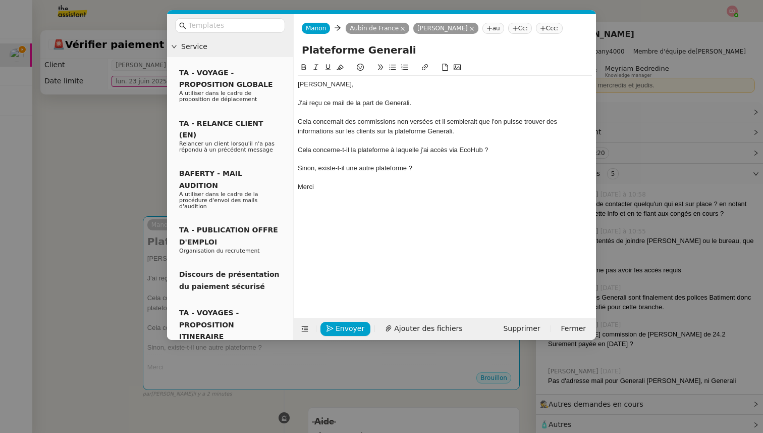
click at [298, 148] on div "Cela concerne-t-il la plateforme à laquelle j'ai accès via EcoHub ?" at bounding box center [445, 149] width 294 height 9
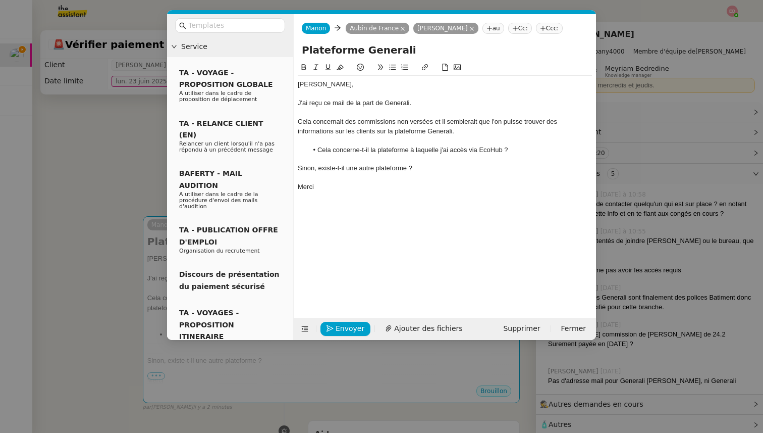
click at [298, 167] on div "Sinon, existe-t-il une autre plateforme ?" at bounding box center [445, 168] width 294 height 9
click at [398, 331] on span "Ajouter des fichiers" at bounding box center [428, 329] width 68 height 12
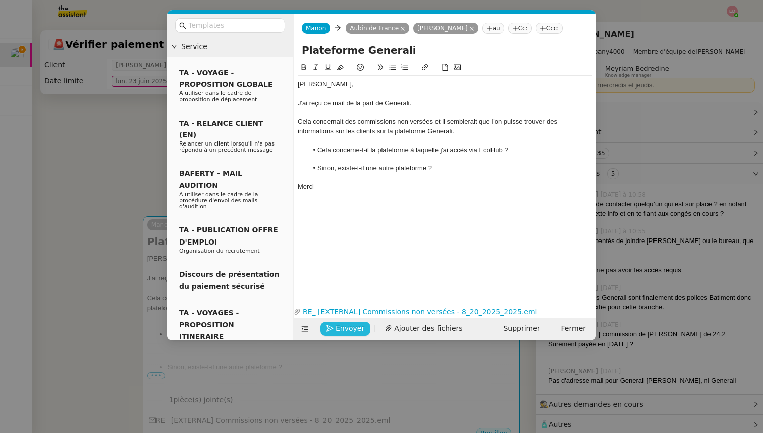
click at [337, 328] on span "Envoyer" at bounding box center [350, 329] width 29 height 12
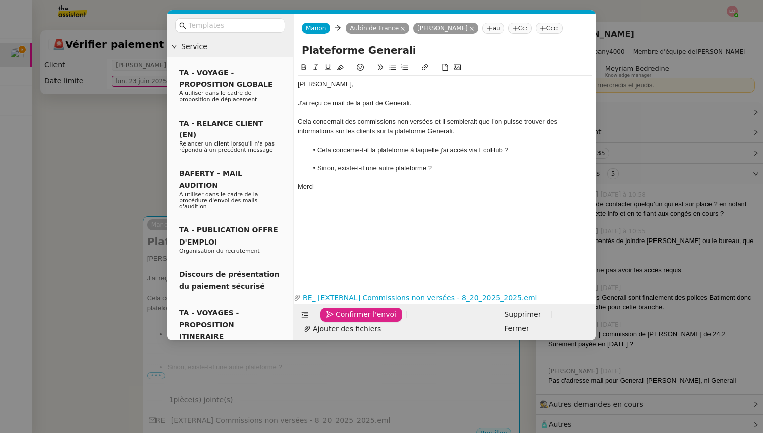
click at [337, 320] on span "Confirmer l'envoi" at bounding box center [366, 314] width 61 height 12
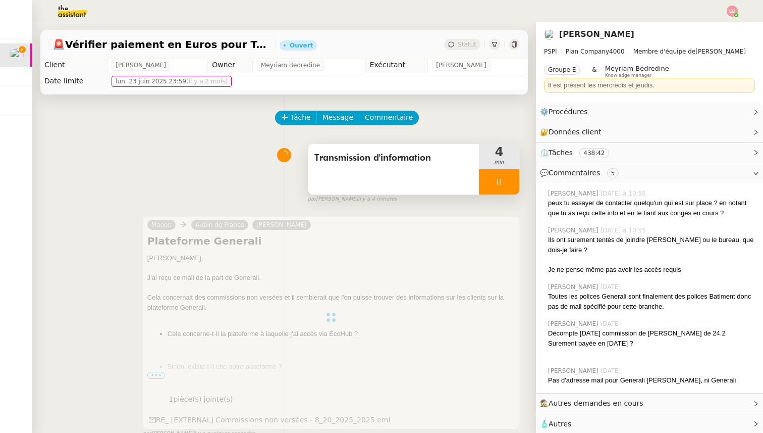
click at [513, 181] on div at bounding box center [499, 181] width 40 height 25
click at [520, 181] on button at bounding box center [520, 181] width 0 height 25
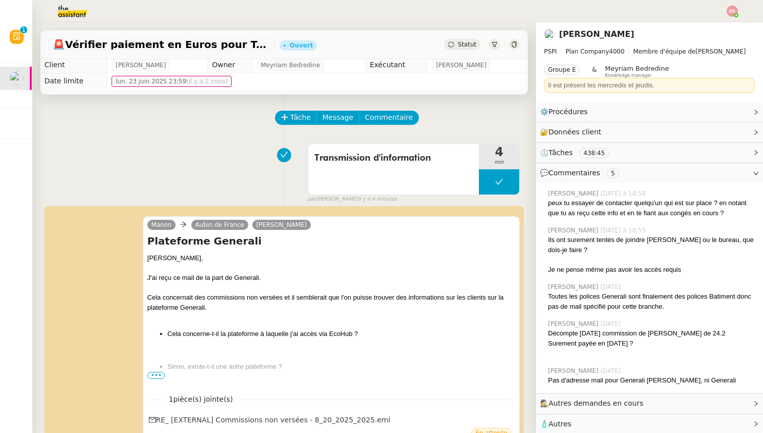
click at [458, 51] on div "🚨 Vérifier paiement en Euros pour Team2act Ouvert Statut" at bounding box center [284, 44] width 488 height 29
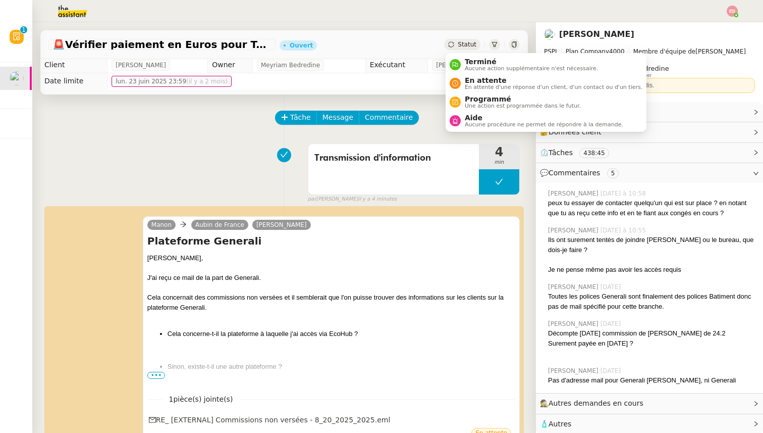
click at [458, 45] on div "Statut" at bounding box center [462, 44] width 36 height 11
click at [474, 81] on span "En attente" at bounding box center [554, 80] width 178 height 8
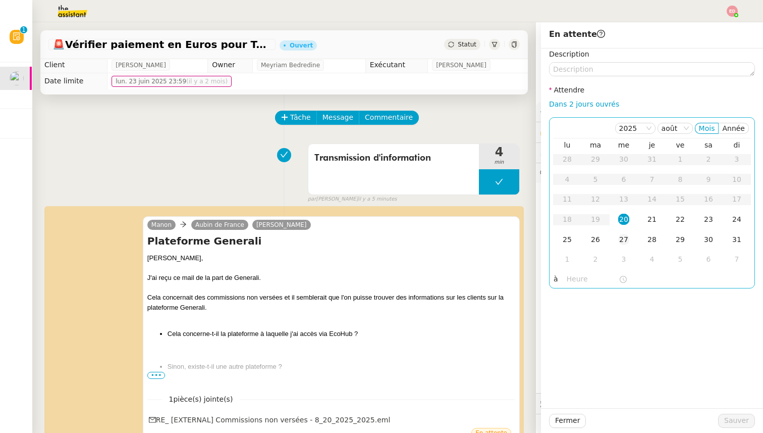
click at [621, 238] on div "27" at bounding box center [623, 239] width 11 height 11
click at [747, 422] on span "Sauver" at bounding box center [737, 421] width 25 height 12
